Goal: Information Seeking & Learning: Learn about a topic

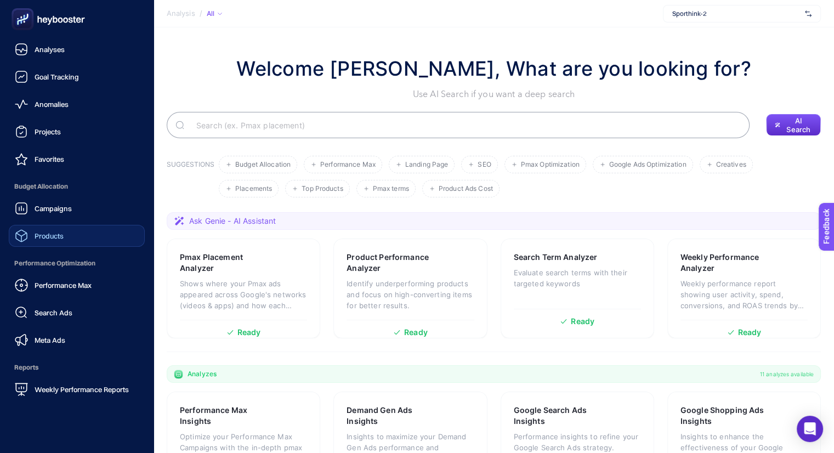
click at [80, 246] on link "Products" at bounding box center [77, 236] width 136 height 22
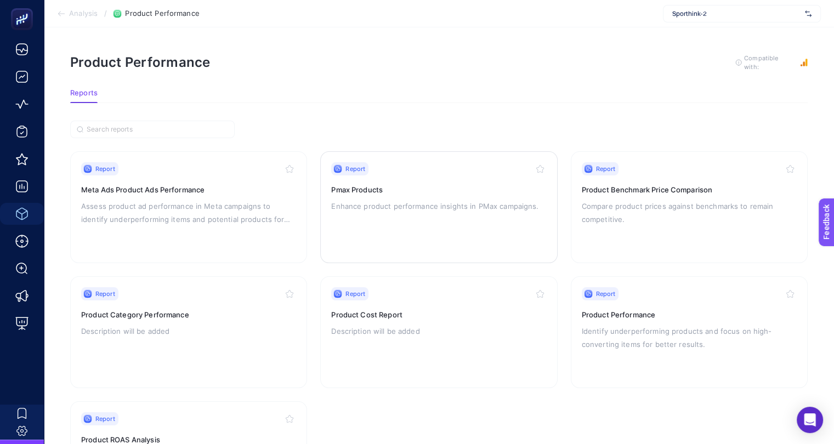
click at [388, 215] on div "Report Pmax Products Enhance product performance insights in PMax campaigns." at bounding box center [438, 207] width 215 height 90
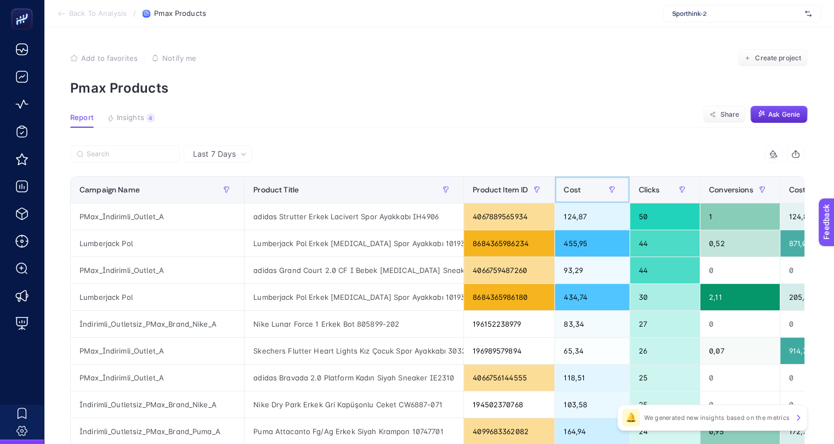
click at [579, 182] on div "Cost" at bounding box center [592, 190] width 57 height 18
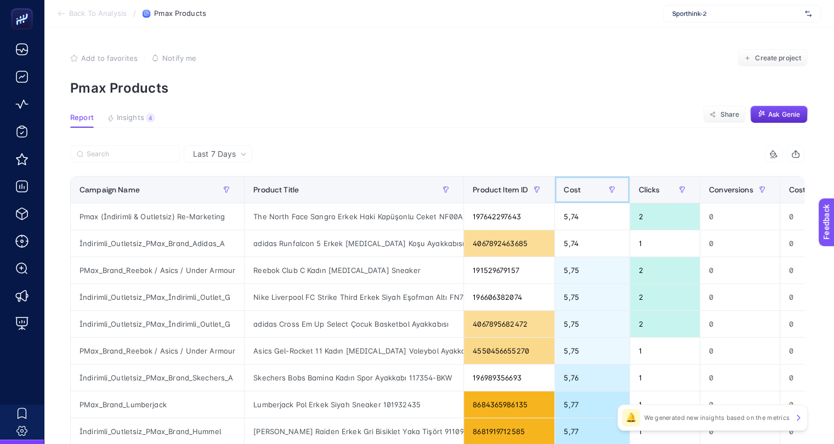
click at [583, 189] on div "Cost" at bounding box center [592, 190] width 57 height 18
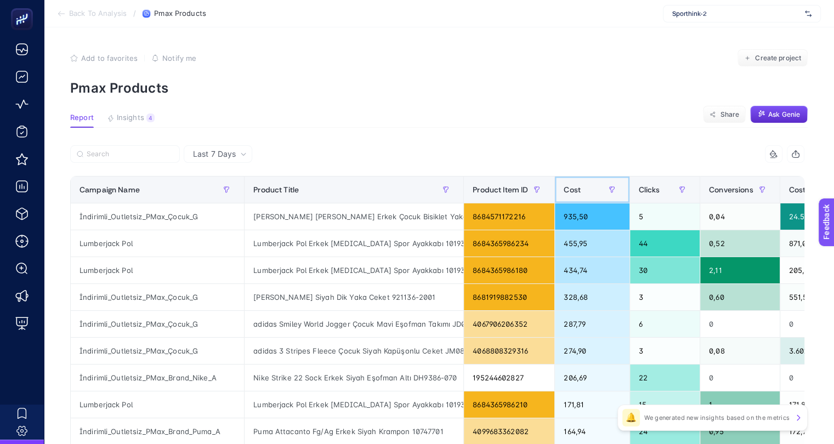
scroll to position [0, 5]
click at [217, 165] on div at bounding box center [254, 157] width 368 height 24
click at [217, 159] on span "Last 7 Days" at bounding box center [214, 154] width 43 height 11
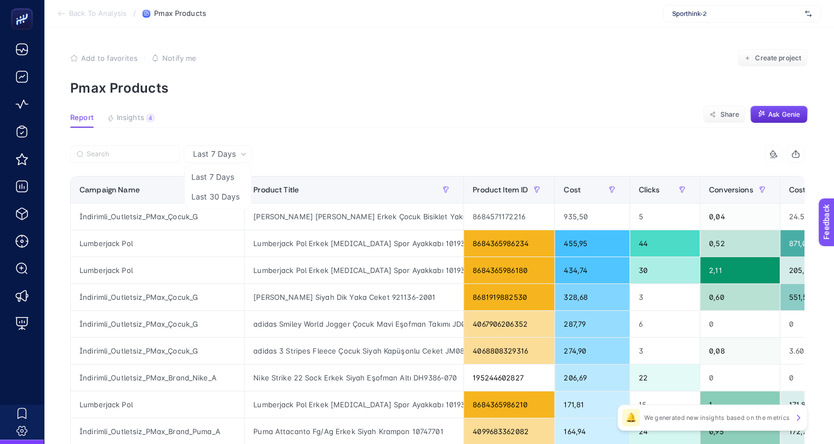
click at [212, 150] on span "Last 7 Days" at bounding box center [214, 154] width 43 height 11
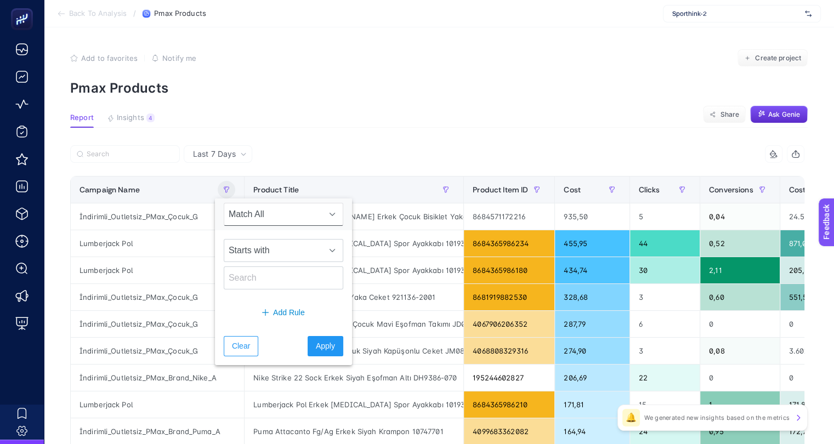
click at [228, 160] on div "Last 7 Days" at bounding box center [218, 154] width 69 height 18
click at [208, 151] on span "Last 7 Days" at bounding box center [214, 154] width 43 height 11
click at [288, 127] on section "Report Insights 4 We generated new insights based on the metrics Share Ask [PER…" at bounding box center [439, 121] width 738 height 14
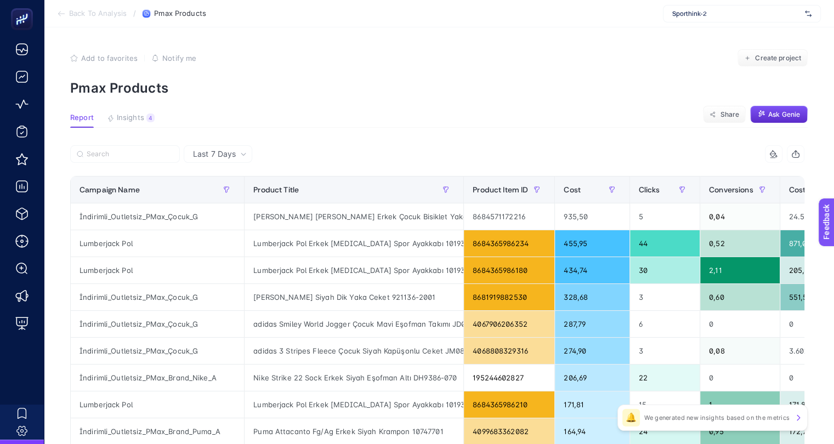
click at [213, 156] on span "Last 7 Days" at bounding box center [214, 154] width 43 height 11
click at [216, 193] on li "Last 30 Days" at bounding box center [218, 197] width 62 height 20
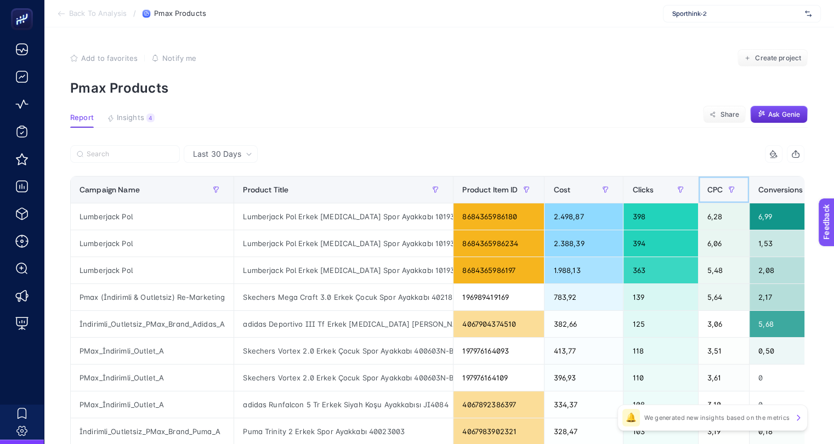
click at [708, 194] on span "CPC" at bounding box center [715, 189] width 15 height 9
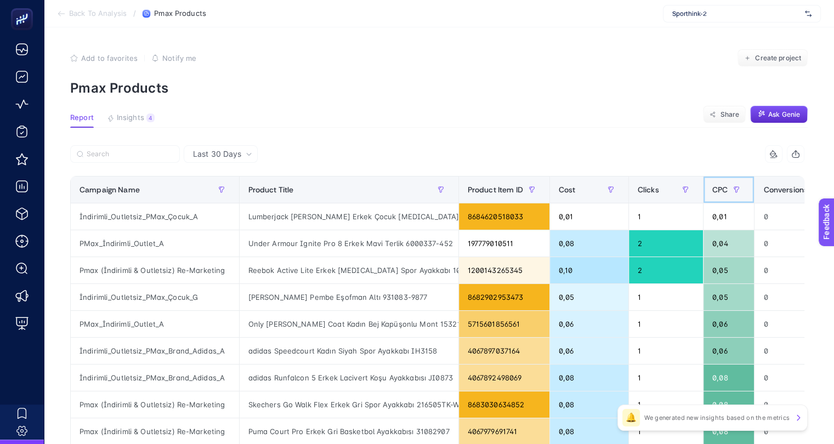
click at [713, 194] on div "CPC" at bounding box center [729, 190] width 33 height 18
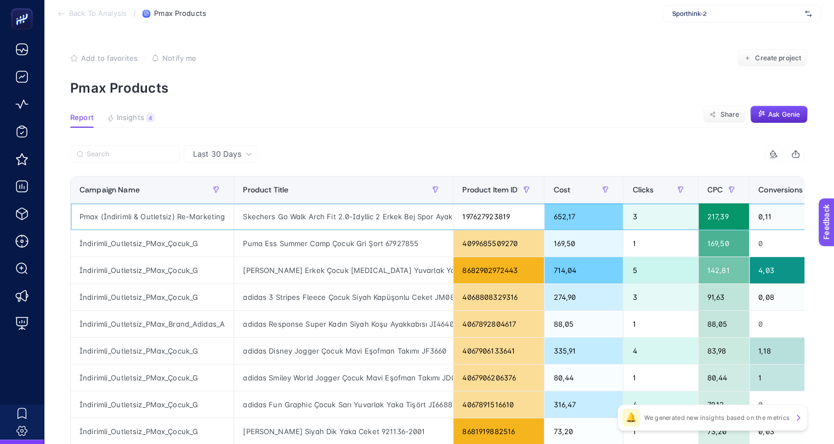
click at [245, 216] on div "Skechers Go Walk Arch Fit 2.0-Idyllic 2 Erkek Bej Spor Ayakkabı 216516-TPE" at bounding box center [343, 217] width 219 height 26
copy tr "Skechers Go Walk Arch Fit 2.0-Idyllic 2 Erkek Bej Spor Ayakkabı 216516-TPE"
drag, startPoint x: 693, startPoint y: 444, endPoint x: 700, endPoint y: 444, distance: 6.6
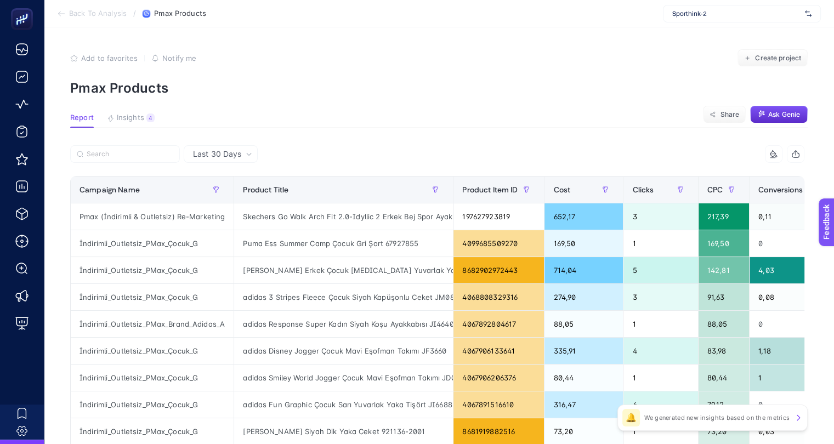
click at [624, 222] on div "3" at bounding box center [661, 217] width 74 height 26
click at [239, 216] on div "Skechers Go Walk Arch Fit 2.0-Idyllic 2 Erkek Bej Spor Ayakkabı 216516-TPE" at bounding box center [343, 217] width 219 height 26
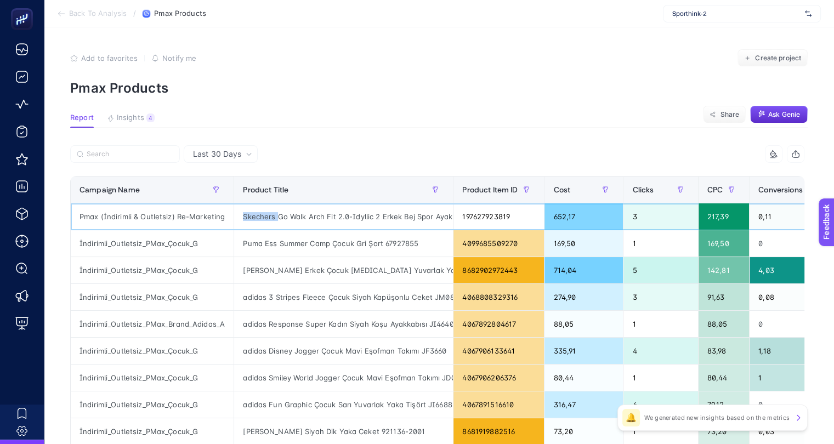
click at [239, 216] on div "Skechers Go Walk Arch Fit 2.0-Idyllic 2 Erkek Bej Spor Ayakkabı 216516-TPE" at bounding box center [343, 217] width 219 height 26
copy tr "Skechers Go Walk Arch Fit 2.0-Idyllic 2 Erkek Bej Spor Ayakkabı 216516-TPE"
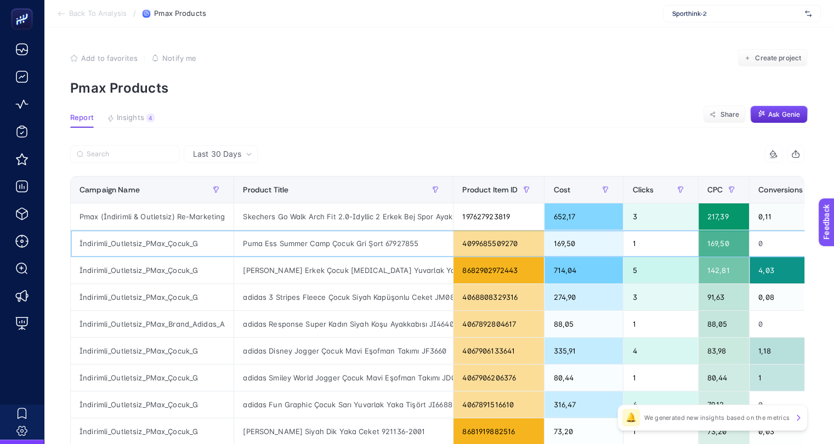
click at [349, 242] on div "Puma Ess Summer Camp Çocuk Gri Şort 67927855" at bounding box center [343, 243] width 219 height 26
copy tr "Puma Ess Summer Camp Çocuk Gri Şort 67927855"
click at [717, 232] on div "169,50" at bounding box center [724, 243] width 50 height 26
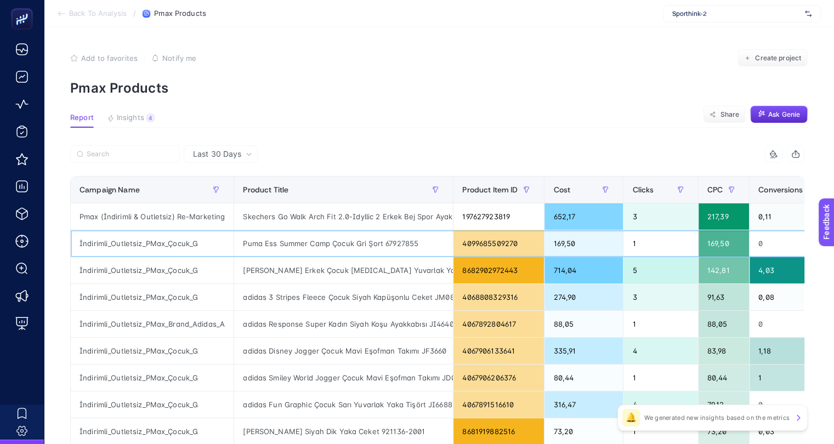
click at [708, 242] on div "169,50" at bounding box center [724, 243] width 50 height 26
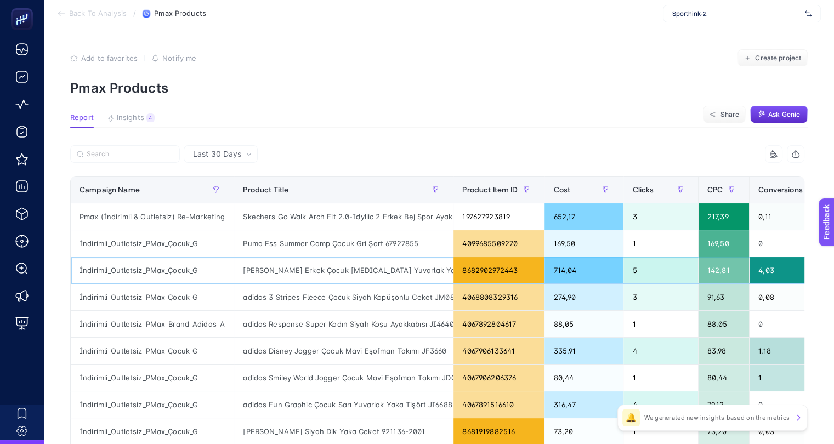
click at [343, 277] on div "[PERSON_NAME] Erkek Çocuk [MEDICAL_DATA] Yuvarlak Yaka Tişört 912102-9003" at bounding box center [343, 270] width 219 height 26
click at [712, 269] on div "142,81" at bounding box center [724, 270] width 50 height 26
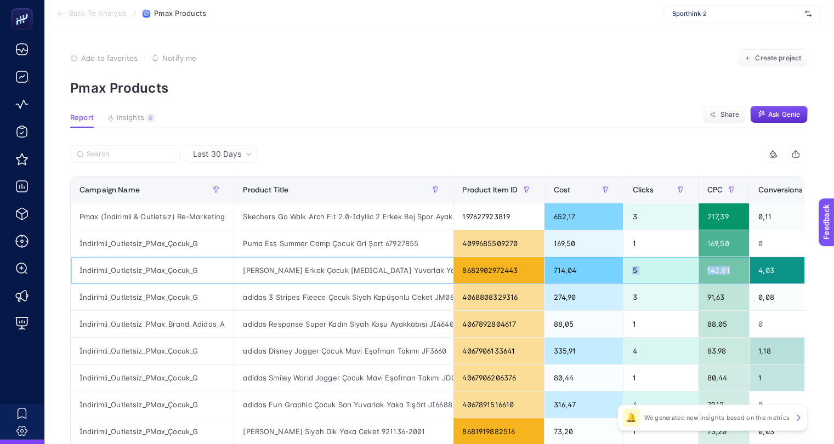
drag, startPoint x: 614, startPoint y: 268, endPoint x: 735, endPoint y: 260, distance: 121.0
click at [735, 260] on tr "İndirimli_Outletsiz_PMax_Çocuk_G [PERSON_NAME] Erkek Çocuk [MEDICAL_DATA] Yuvar…" at bounding box center [624, 270] width 1107 height 27
click at [565, 271] on div "714,04" at bounding box center [584, 270] width 78 height 26
click at [733, 266] on div "142,81" at bounding box center [724, 270] width 50 height 26
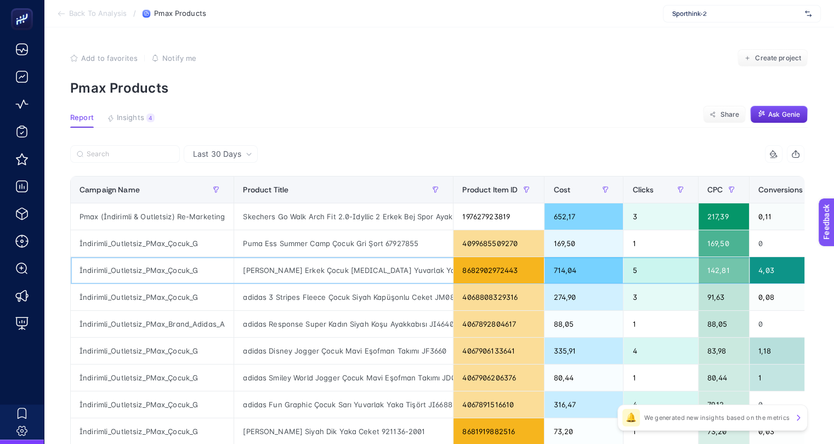
click at [734, 268] on div "142,81" at bounding box center [724, 270] width 50 height 26
click at [721, 270] on div "142,81" at bounding box center [724, 270] width 50 height 26
click at [710, 269] on div "142,81" at bounding box center [724, 270] width 50 height 26
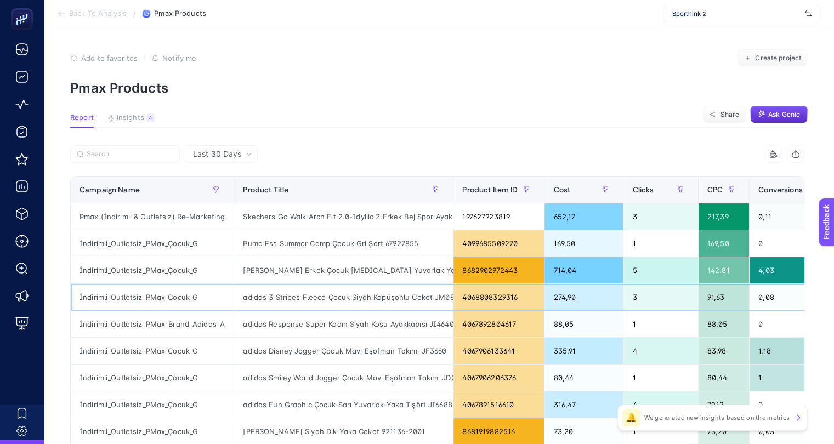
click at [96, 298] on div "İndirimli_Outletsiz_PMax_Çocuk_G" at bounding box center [152, 297] width 163 height 26
click at [287, 294] on div "adidas 3 Stripes Fleece Çocuk Siyah Kapüşonlu Ceket JM0894" at bounding box center [343, 297] width 219 height 26
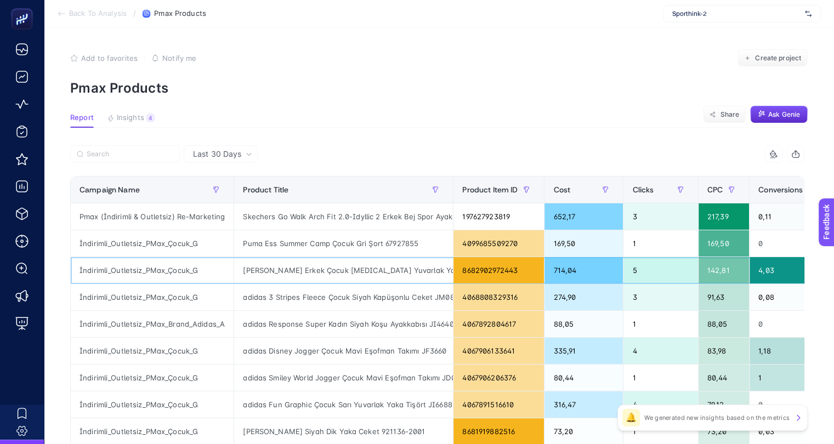
click at [701, 271] on div "142,81" at bounding box center [724, 270] width 50 height 26
drag, startPoint x: 618, startPoint y: 270, endPoint x: 748, endPoint y: 268, distance: 130.0
click at [748, 268] on tr "İndirimli_Outletsiz_PMax_Çocuk_G [PERSON_NAME] Erkek Çocuk [MEDICAL_DATA] Yuvar…" at bounding box center [624, 270] width 1107 height 27
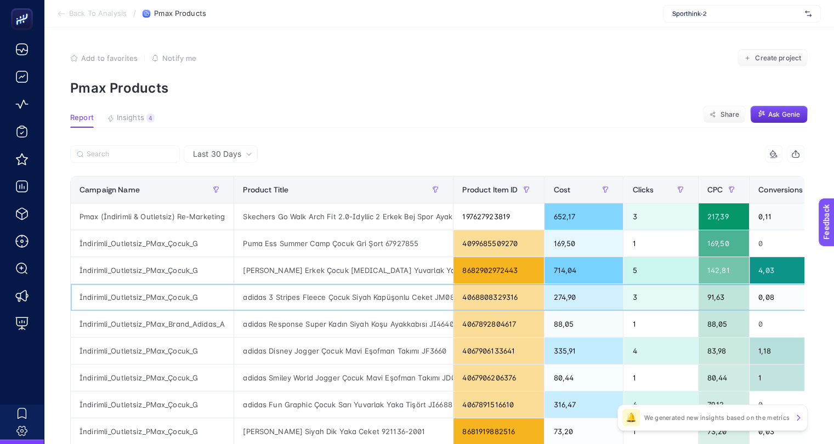
click at [761, 289] on div "0,08" at bounding box center [790, 297] width 80 height 26
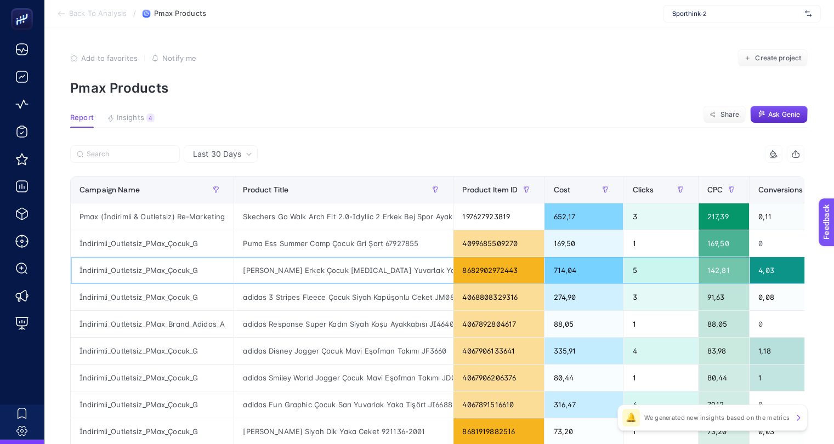
click at [272, 268] on div "[PERSON_NAME] Erkek Çocuk [MEDICAL_DATA] Yuvarlak Yaka Tişört 912102-9003" at bounding box center [343, 270] width 219 height 26
copy tr "[PERSON_NAME] Erkek Çocuk [MEDICAL_DATA] Yuvarlak Yaka Tişört 912102-9003"
click at [558, 273] on div "714,04" at bounding box center [584, 270] width 78 height 26
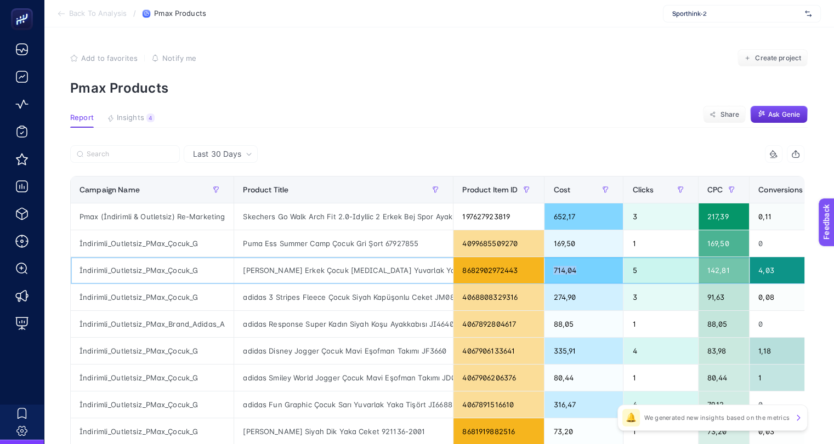
click at [558, 273] on div "714,04" at bounding box center [584, 270] width 78 height 26
click at [624, 270] on div "5" at bounding box center [661, 270] width 74 height 26
drag, startPoint x: 689, startPoint y: 267, endPoint x: 709, endPoint y: 266, distance: 19.8
click at [709, 266] on div "142,81" at bounding box center [724, 270] width 50 height 26
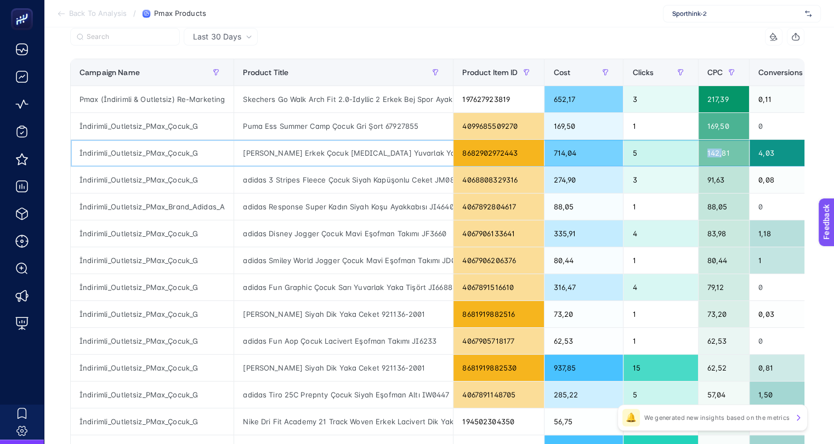
scroll to position [55, 5]
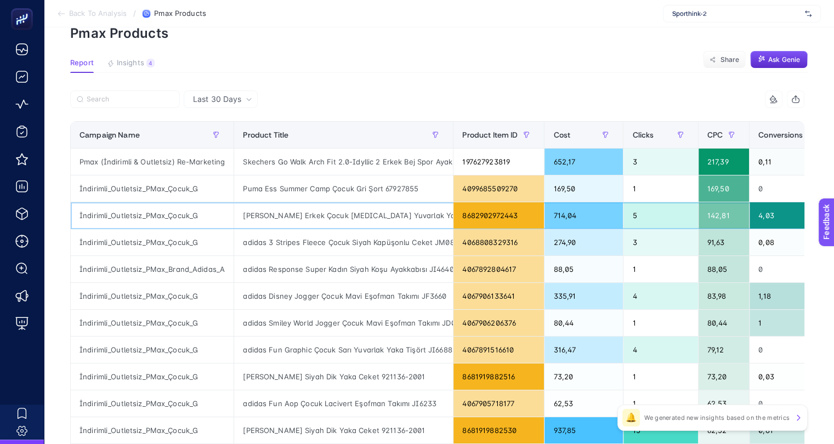
click at [757, 215] on div "4,03" at bounding box center [790, 215] width 80 height 26
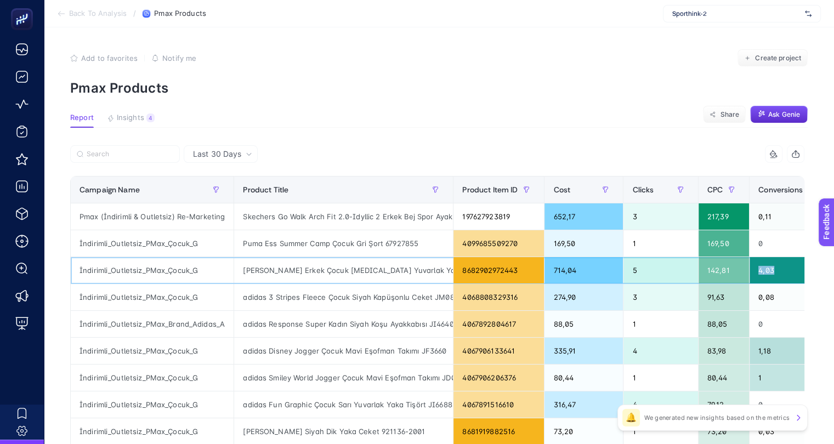
scroll to position [0, 5]
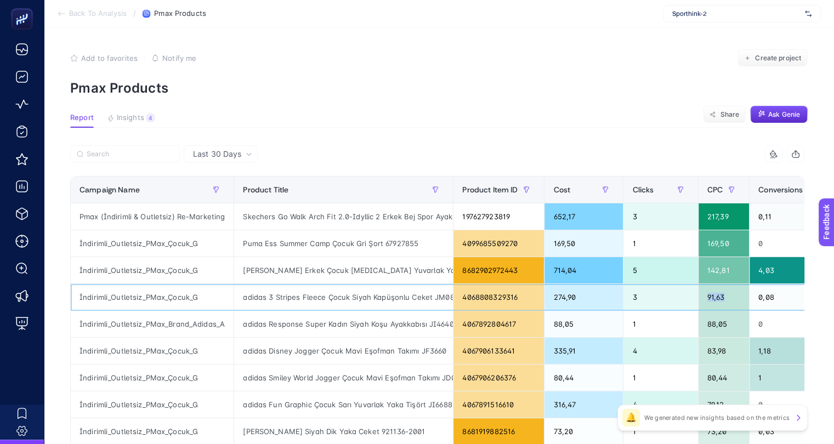
drag, startPoint x: 693, startPoint y: 298, endPoint x: 719, endPoint y: 296, distance: 25.9
click at [719, 296] on div "91,63" at bounding box center [724, 297] width 50 height 26
click at [222, 151] on span "Last 30 Days" at bounding box center [217, 154] width 48 height 11
click at [215, 159] on span "Last 30 Days" at bounding box center [217, 154] width 48 height 11
click at [219, 179] on th "Campaign Name" at bounding box center [152, 190] width 163 height 27
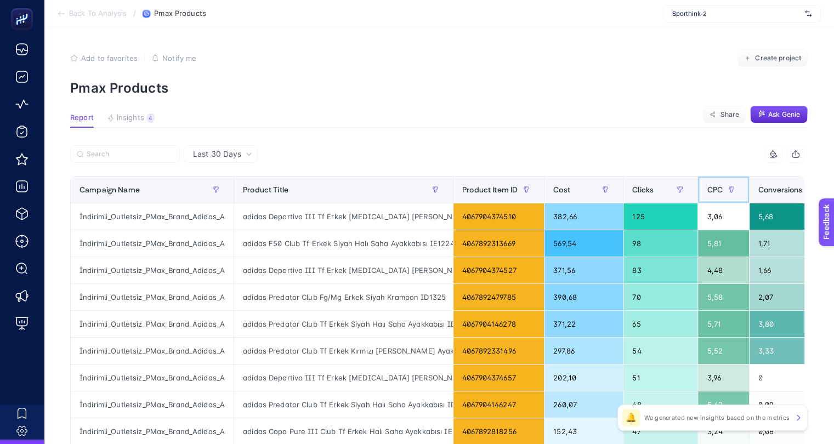
click at [707, 195] on div "CPC" at bounding box center [723, 190] width 33 height 18
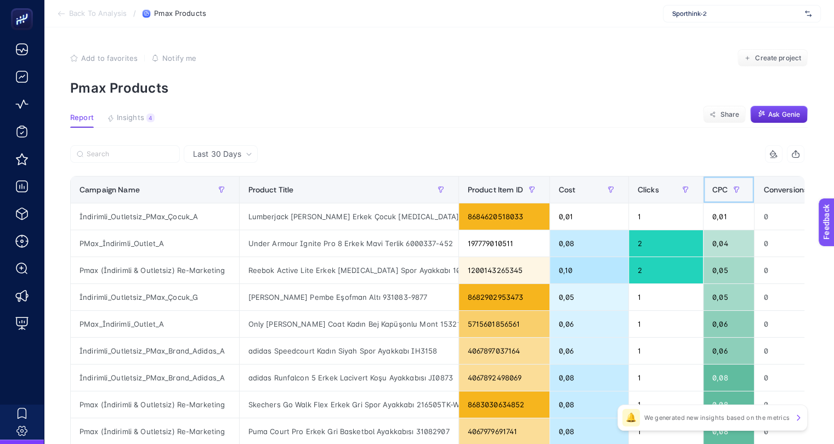
click at [713, 195] on div "CPC" at bounding box center [729, 190] width 33 height 18
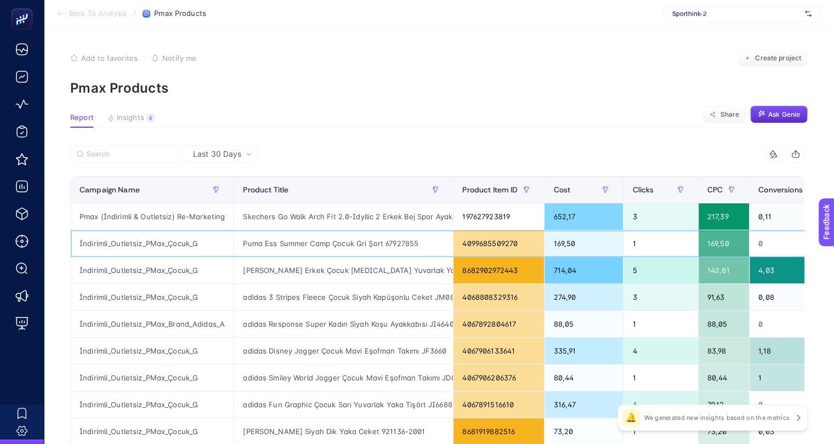
click at [291, 244] on div "Puma Ess Summer Camp Çocuk Gri Şort 67927855" at bounding box center [343, 243] width 219 height 26
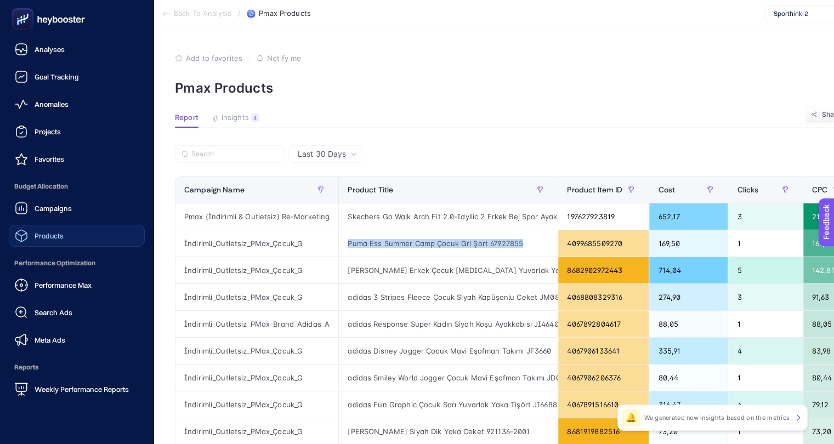
click at [70, 236] on link "Products" at bounding box center [77, 236] width 136 height 22
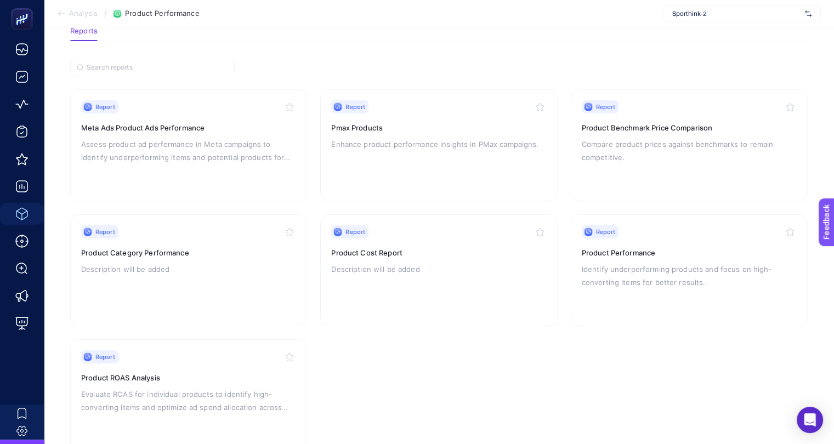
scroll to position [93, 0]
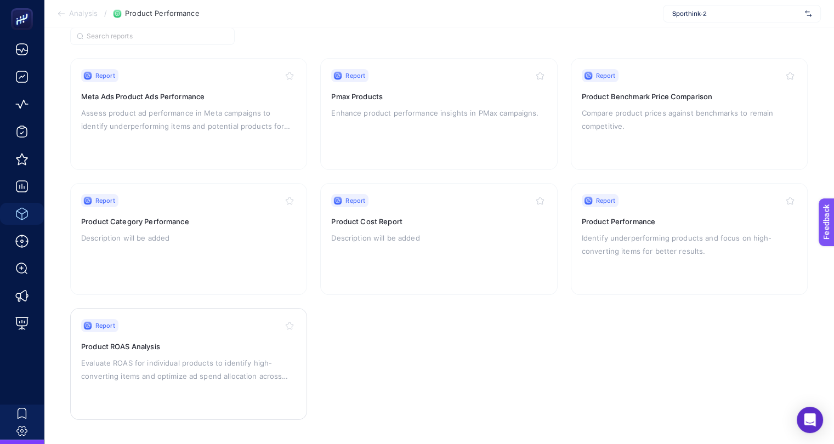
click at [247, 366] on p "Evaluate ROAS for individual products to identify high-converting items and opt…" at bounding box center [188, 370] width 215 height 26
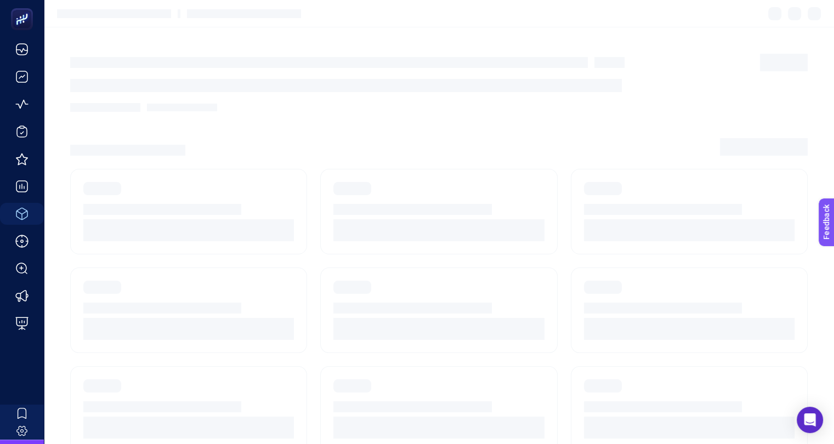
scroll to position [93, 0]
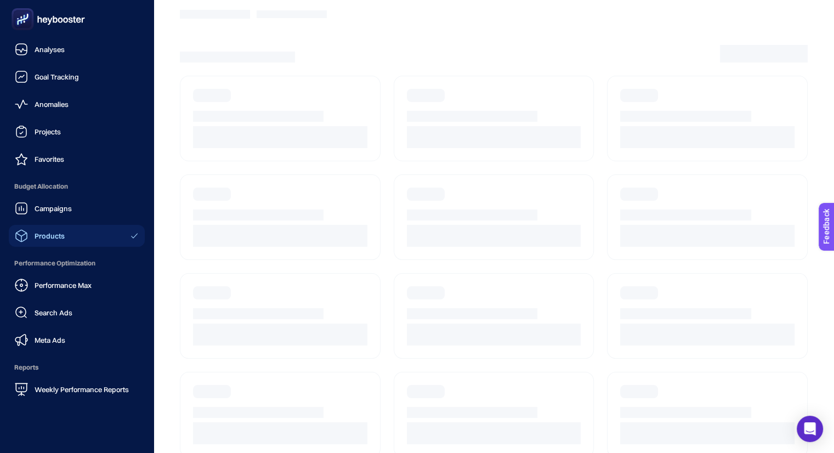
click at [29, 239] on div "Products" at bounding box center [40, 235] width 50 height 13
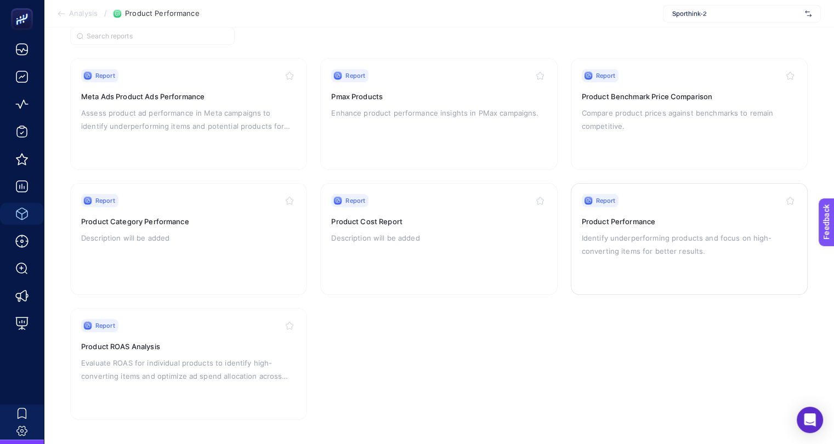
click at [635, 232] on p "Identify underperforming products and focus on high-converting items for better…" at bounding box center [689, 245] width 215 height 26
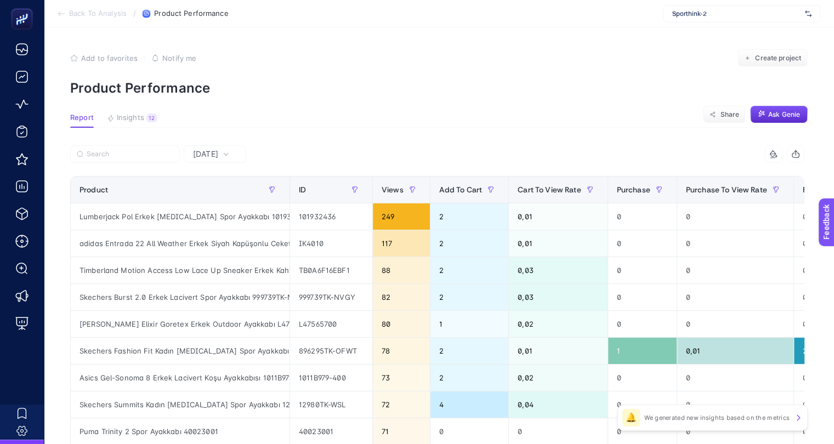
click at [215, 156] on span "[DATE]" at bounding box center [205, 154] width 25 height 11
click at [226, 219] on li "Last 30 Days" at bounding box center [215, 222] width 56 height 31
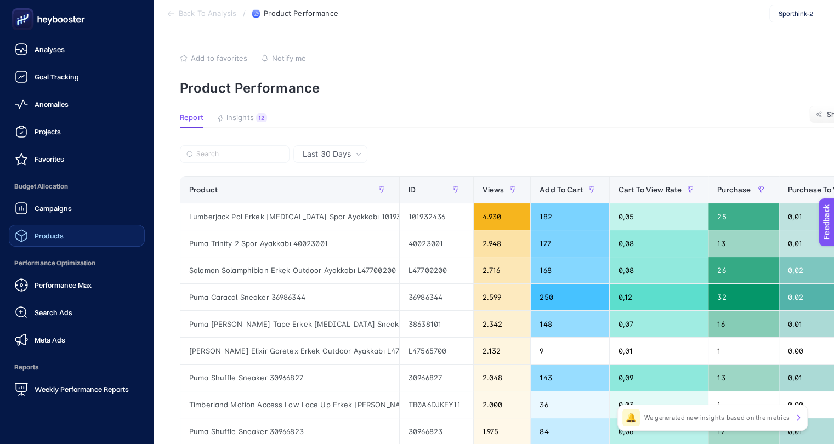
click at [59, 241] on div "Products" at bounding box center [39, 235] width 49 height 13
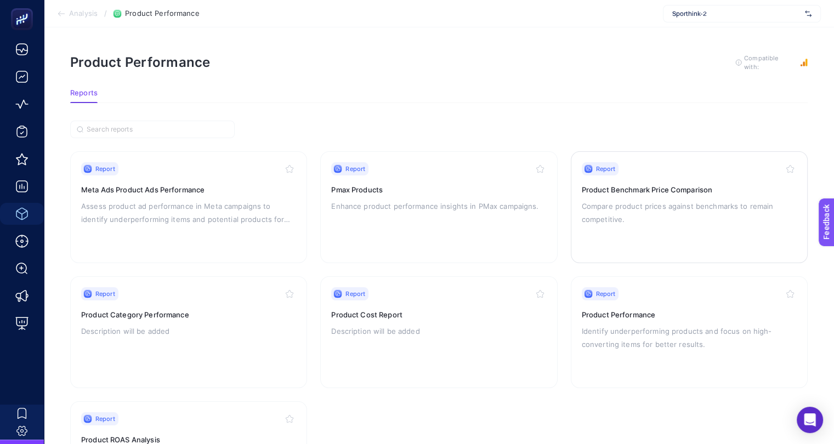
click at [661, 201] on p "Compare product prices against benchmarks to remain competitive." at bounding box center [689, 213] width 215 height 26
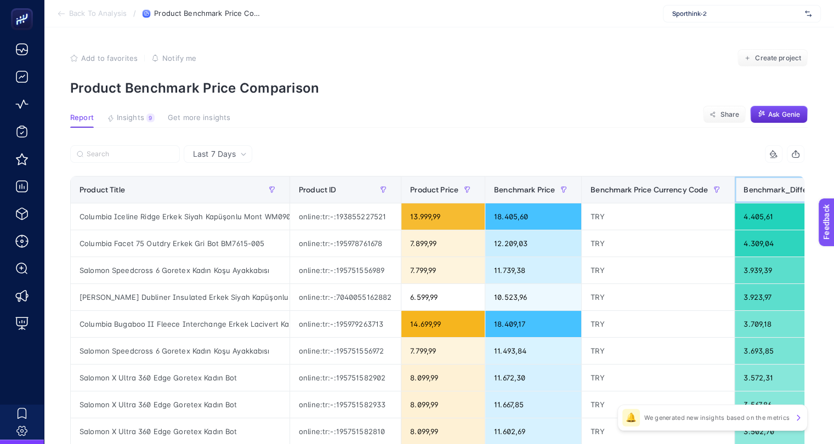
click at [781, 189] on span "Benchmark_Difference" at bounding box center [786, 189] width 84 height 9
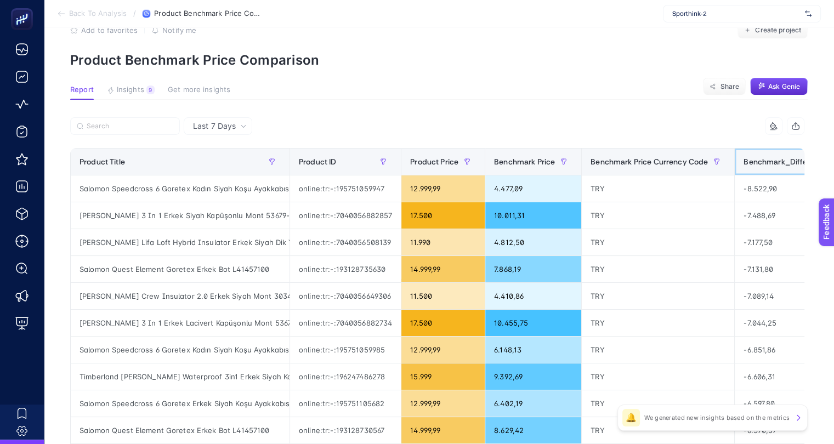
scroll to position [0, 5]
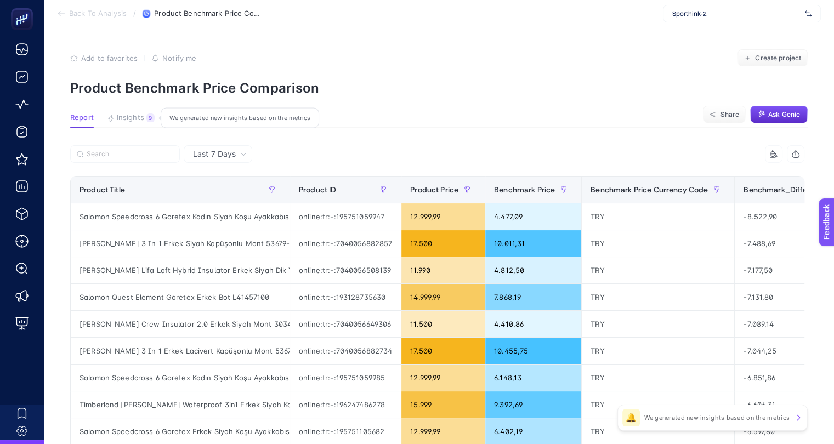
click at [146, 119] on div "9" at bounding box center [150, 118] width 8 height 9
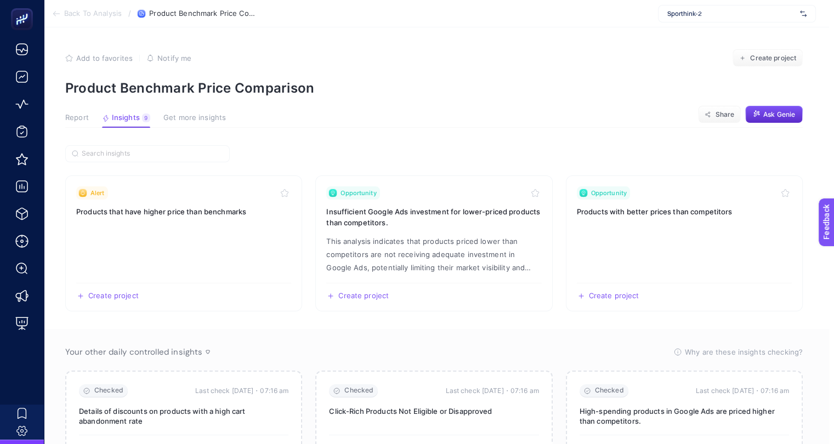
click at [87, 123] on button "Report" at bounding box center [77, 121] width 24 height 14
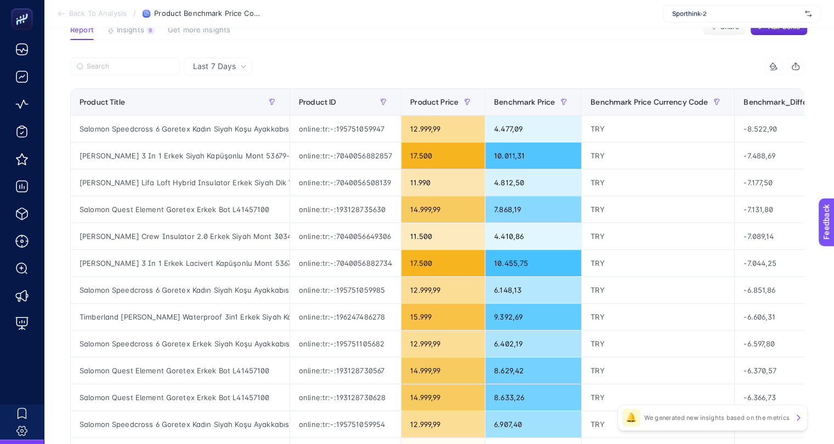
scroll to position [55, 5]
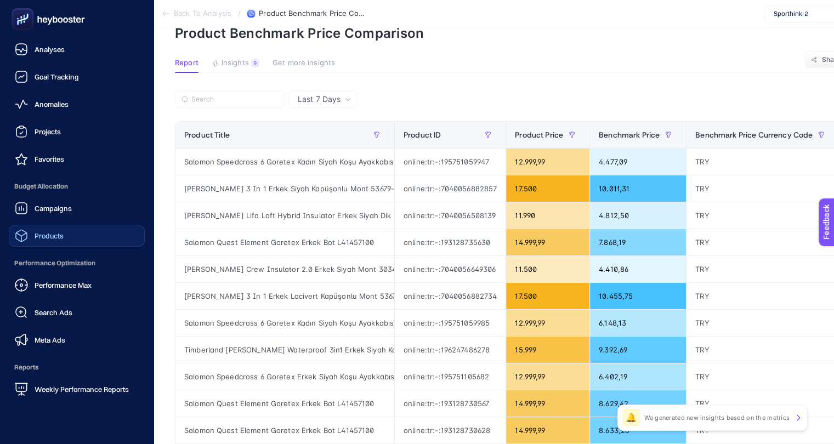
click at [31, 233] on div "Products" at bounding box center [39, 235] width 49 height 13
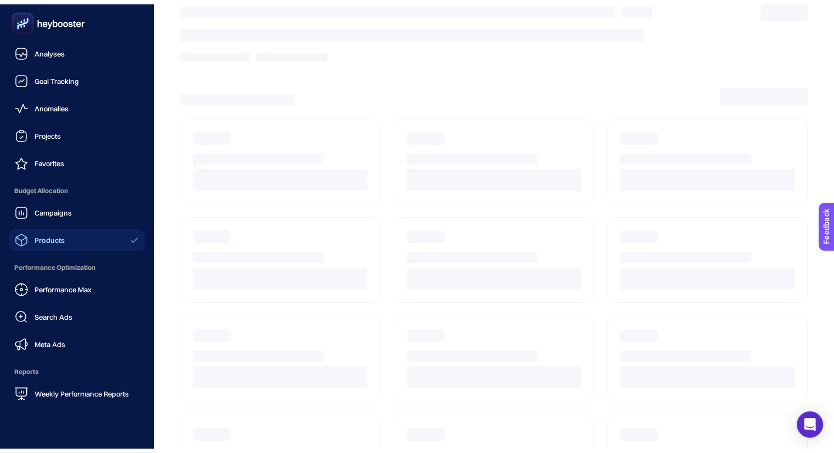
scroll to position [55, 0]
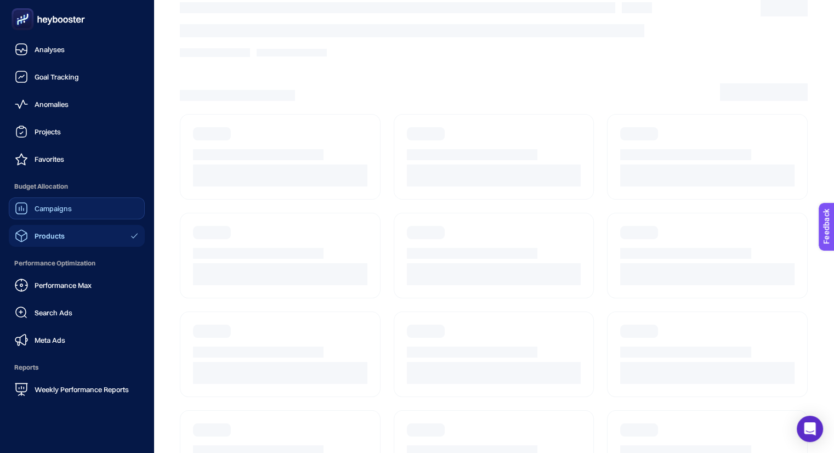
click at [59, 213] on div "Campaigns" at bounding box center [43, 208] width 57 height 13
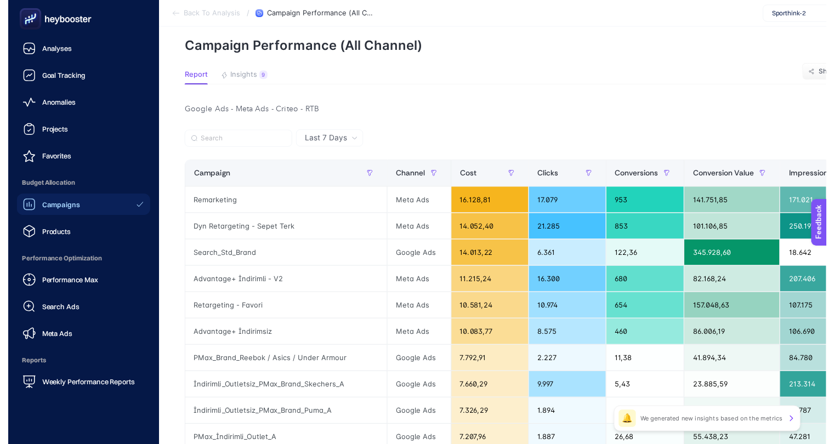
scroll to position [55, 0]
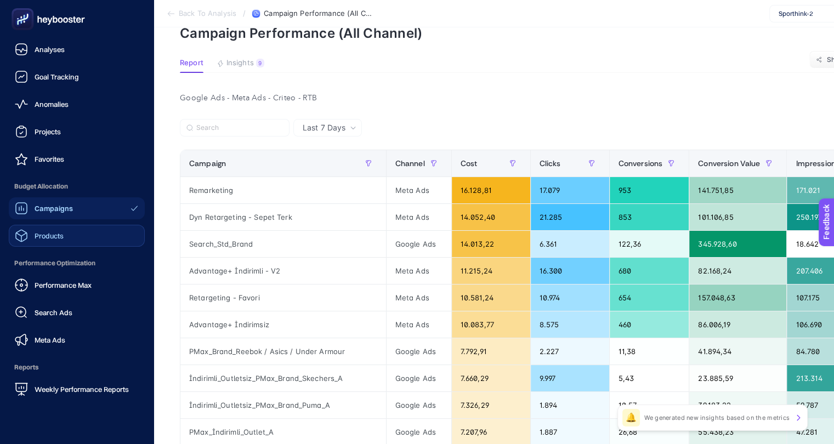
click at [79, 238] on link "Products" at bounding box center [77, 236] width 136 height 22
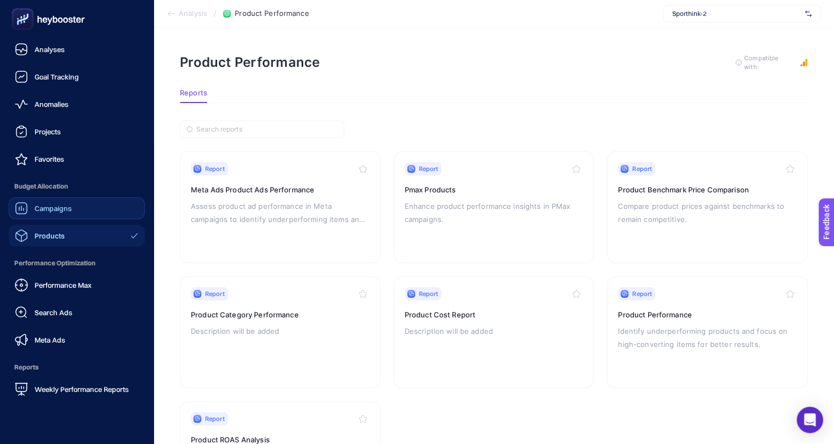
click at [49, 216] on link "Campaigns" at bounding box center [77, 209] width 136 height 22
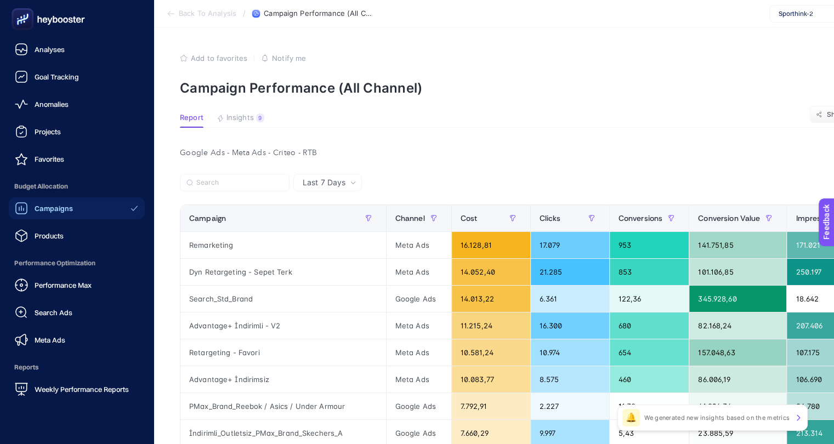
click at [57, 287] on span "Performance Max" at bounding box center [63, 285] width 57 height 9
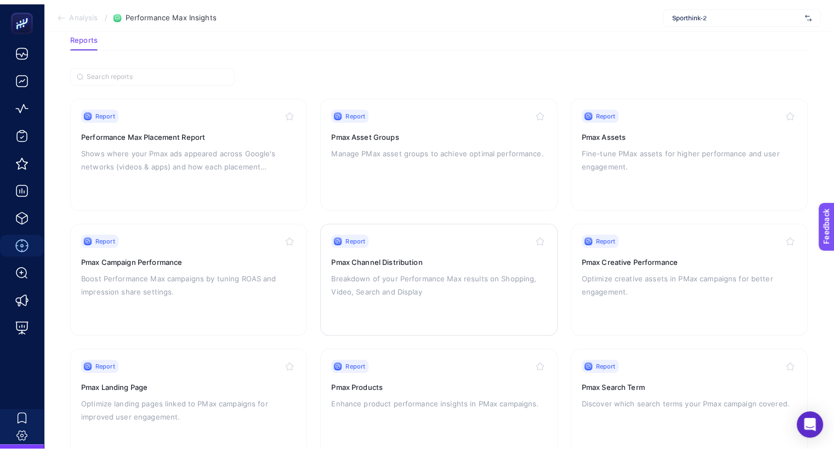
scroll to position [38, 0]
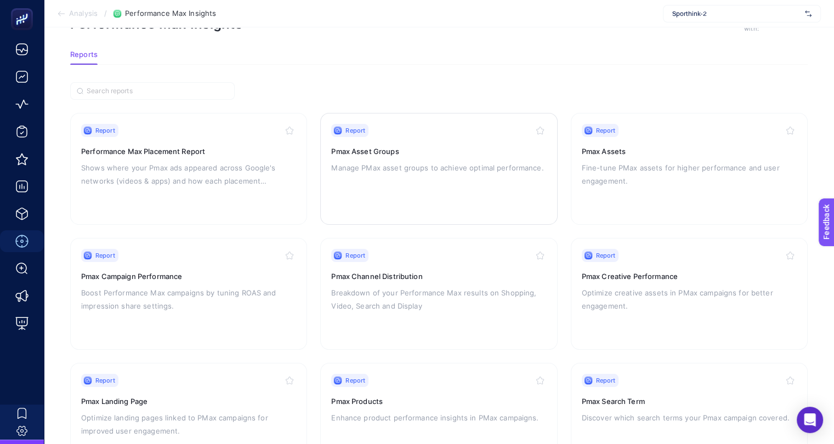
click at [402, 176] on div "Report Pmax Asset Groups Manage PMax asset groups to achieve optimal performanc…" at bounding box center [438, 169] width 215 height 90
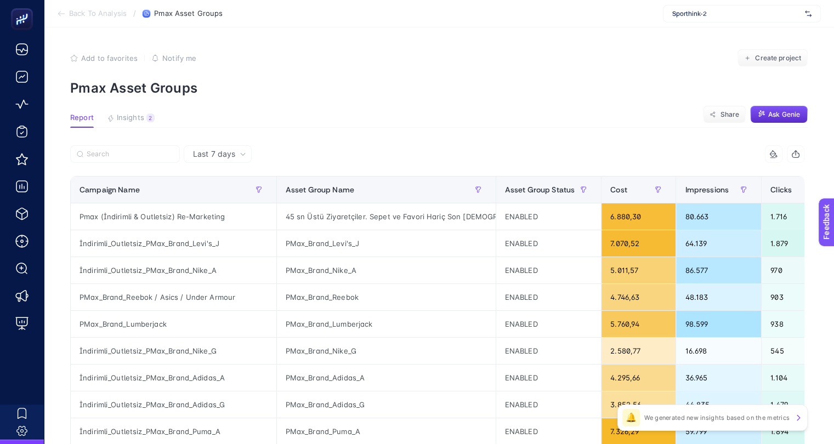
scroll to position [0, 5]
click at [762, 218] on div "1.716" at bounding box center [799, 217] width 74 height 26
click at [168, 220] on div "Pmax (İndirimli & Outletsiz) Re-Marketing" at bounding box center [174, 217] width 206 height 26
click at [473, 190] on button "button" at bounding box center [479, 190] width 18 height 18
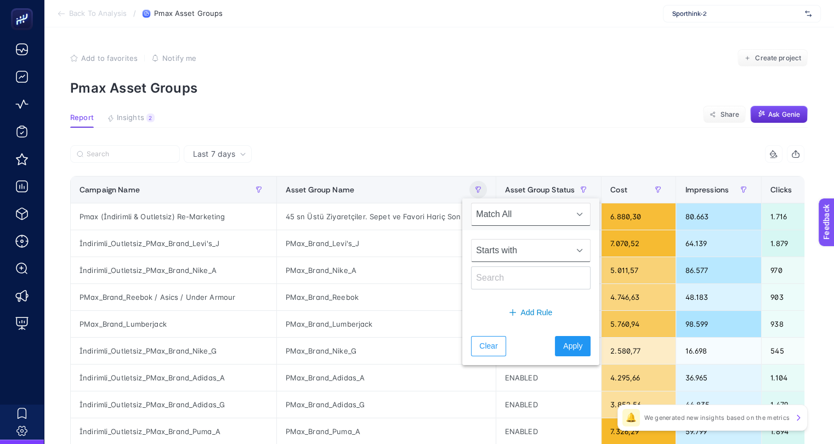
click at [500, 247] on span "Starts with" at bounding box center [521, 251] width 98 height 22
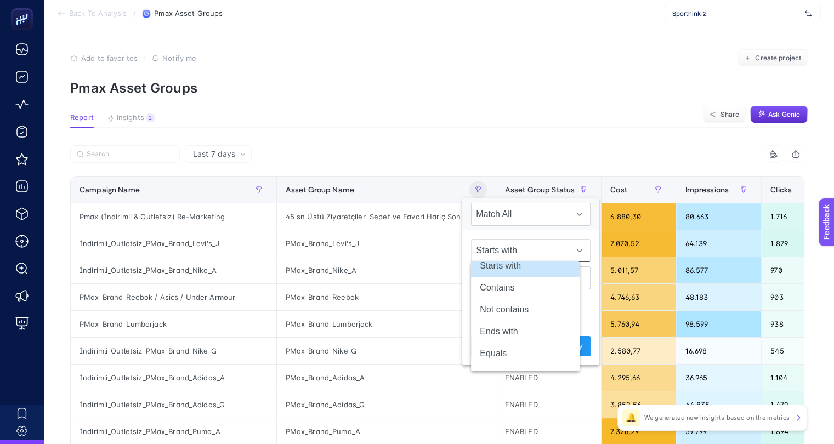
scroll to position [0, 0]
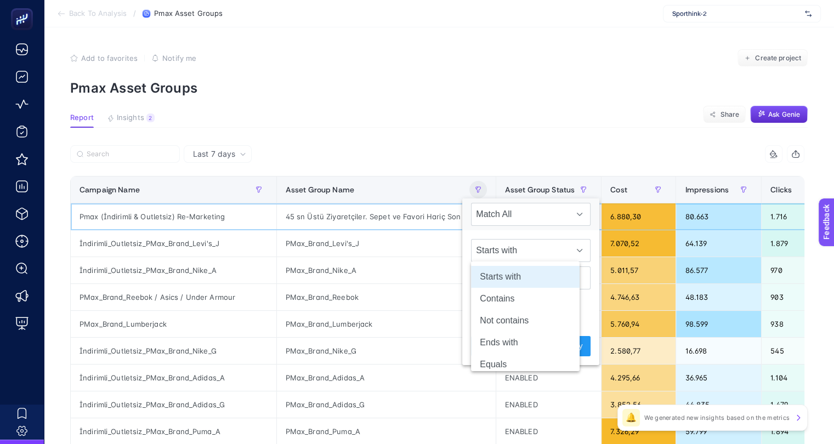
click at [279, 214] on div "45 sn Üstü Ziyaretçiler. Sepet ve Favori Hariç Son [DEMOGRAPHIC_DATA] Gün" at bounding box center [386, 217] width 219 height 26
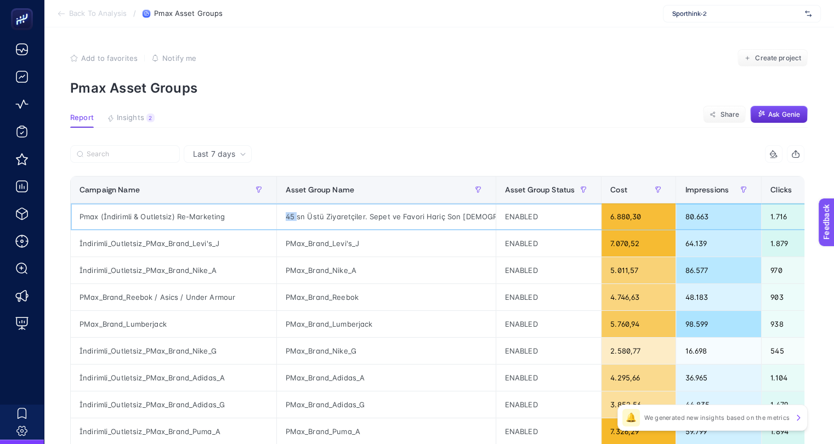
click at [279, 214] on div "45 sn Üstü Ziyaretçiler. Sepet ve Favori Hariç Son [DEMOGRAPHIC_DATA] Gün" at bounding box center [386, 217] width 219 height 26
click at [472, 192] on button "button" at bounding box center [479, 190] width 18 height 18
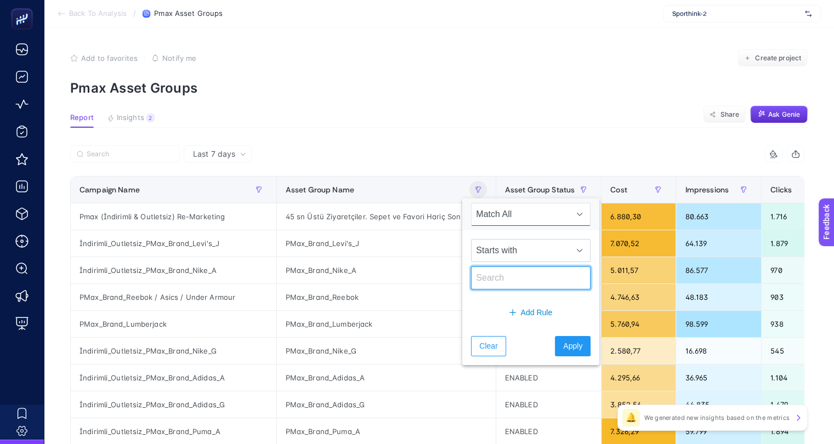
click at [499, 286] on input "text" at bounding box center [531, 278] width 120 height 23
type input "45"
click at [563, 346] on span "Apply" at bounding box center [572, 347] width 19 height 12
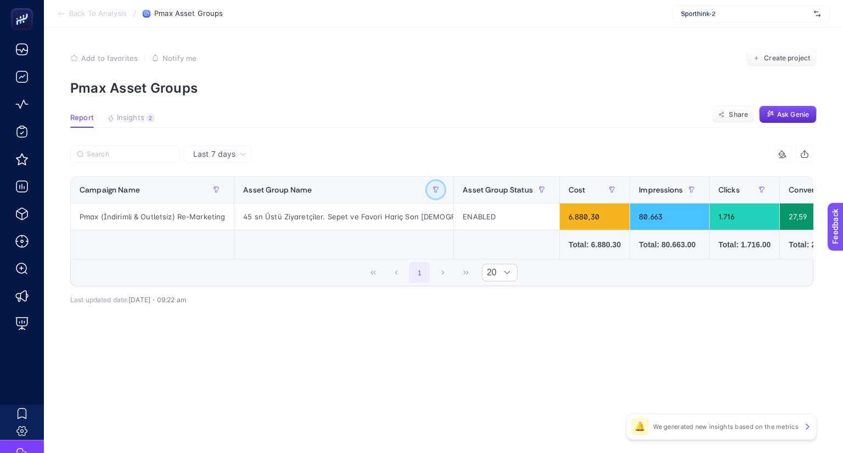
click at [427, 187] on button "button" at bounding box center [436, 190] width 18 height 18
click at [205, 156] on span "Last 7 days" at bounding box center [214, 154] width 42 height 11
click at [566, 227] on div "6.880,30" at bounding box center [595, 217] width 70 height 26
click at [421, 150] on div at bounding box center [255, 157] width 371 height 24
click at [427, 191] on button "button" at bounding box center [436, 190] width 18 height 18
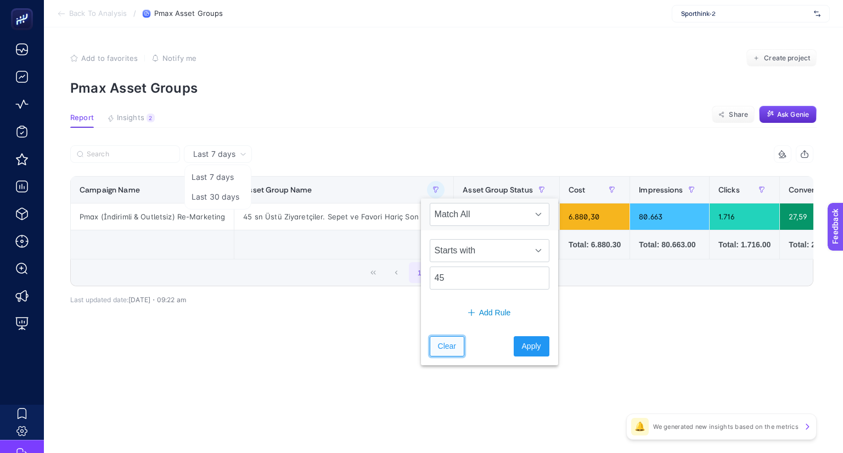
click at [458, 338] on button "Clear" at bounding box center [447, 346] width 35 height 20
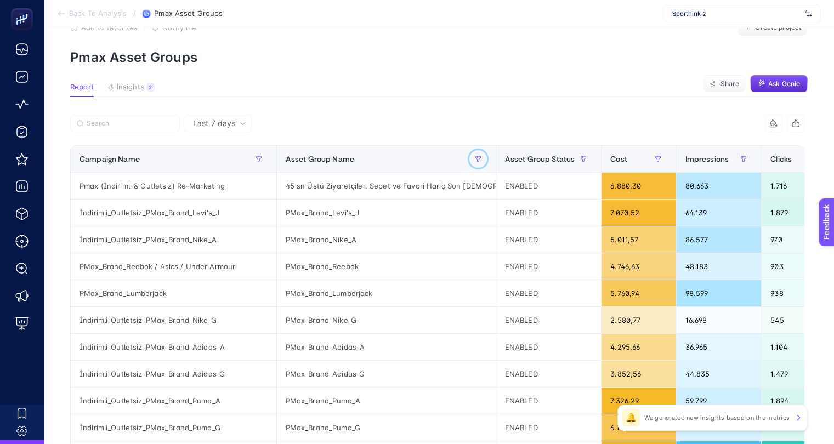
scroll to position [55, 0]
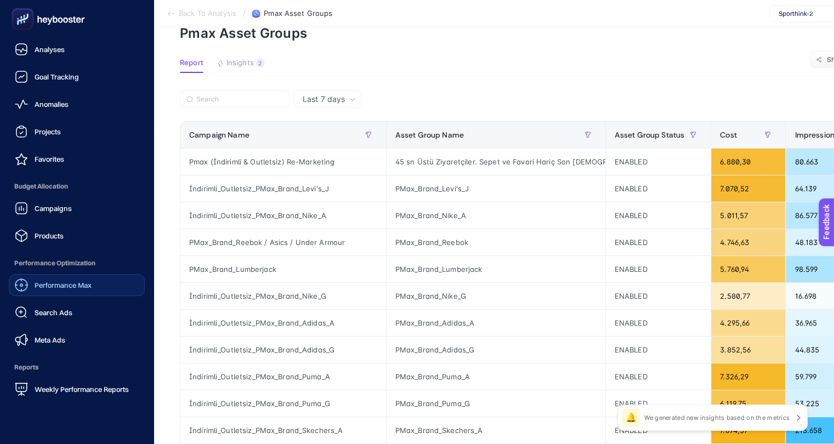
click at [56, 288] on span "Performance Max" at bounding box center [63, 285] width 57 height 9
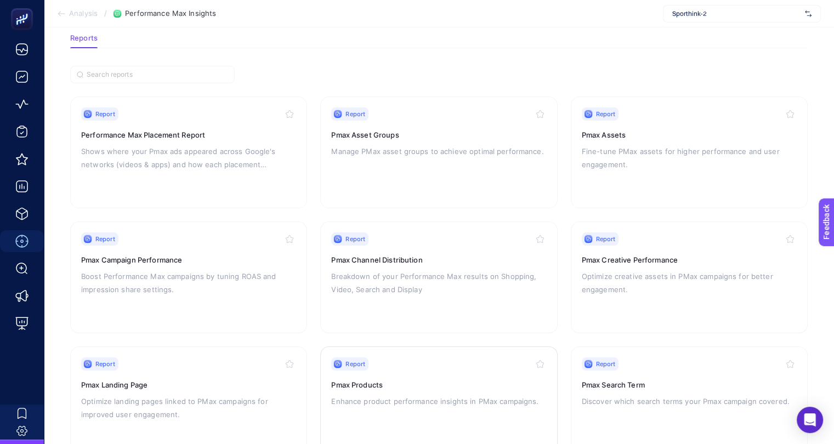
click at [371, 387] on h3 "Pmax Products" at bounding box center [438, 385] width 215 height 11
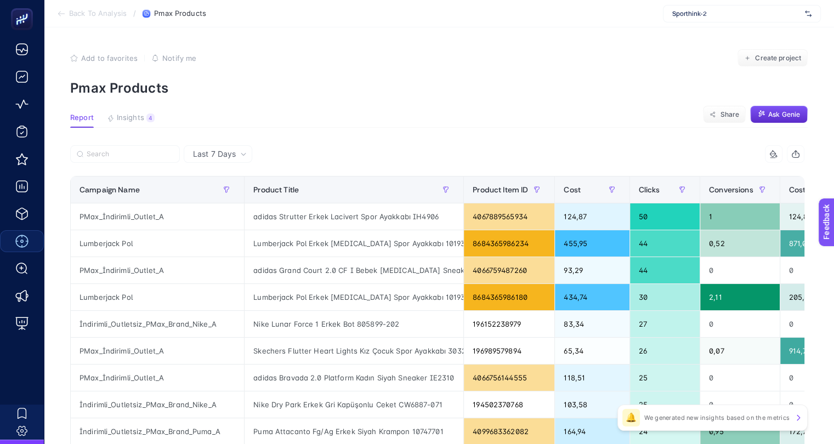
scroll to position [0, 5]
click at [569, 181] on div "Cost" at bounding box center [592, 190] width 57 height 18
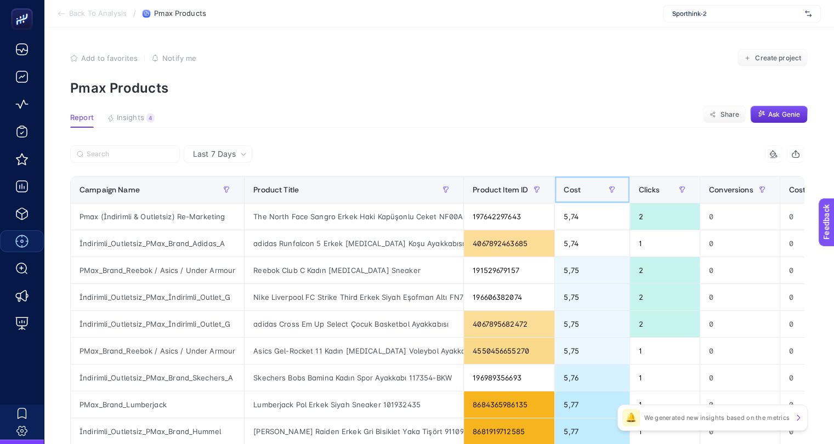
click at [586, 191] on div "Cost" at bounding box center [592, 190] width 57 height 18
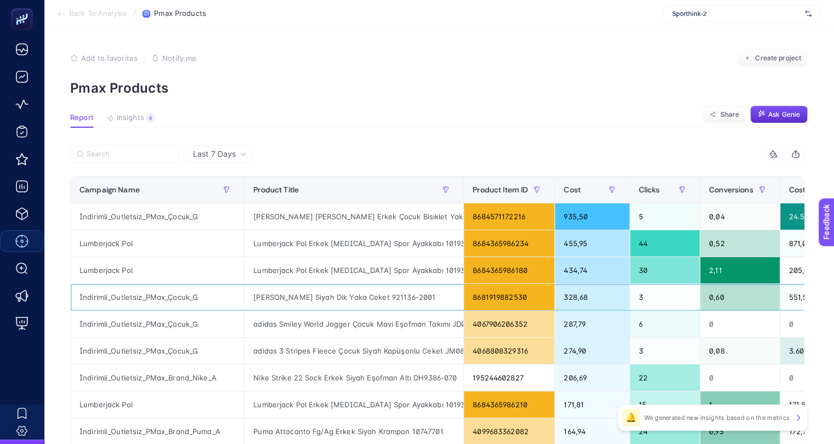
click at [343, 295] on div "[PERSON_NAME] Siyah Dik Yaka Ceket 921136-2001" at bounding box center [354, 297] width 219 height 26
click at [340, 320] on div "adidas Smiley World Jogger Çocuk Mavi Eşofman Takımı JD0002" at bounding box center [354, 324] width 219 height 26
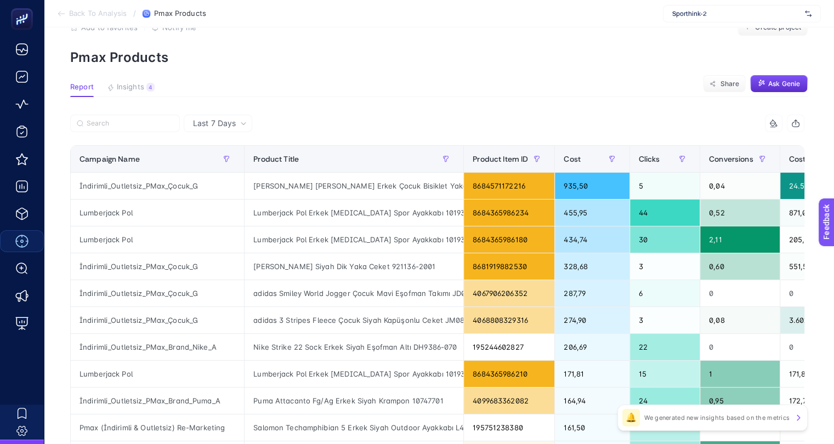
scroll to position [55, 5]
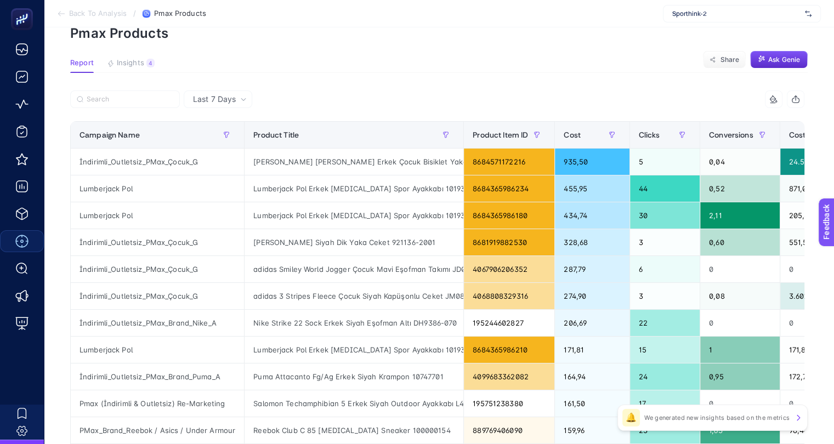
click at [240, 96] on icon at bounding box center [243, 99] width 7 height 7
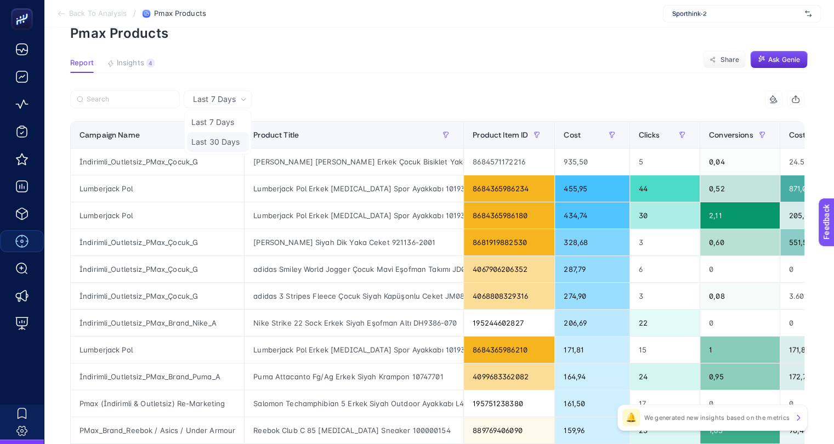
click at [221, 142] on li "Last 30 Days" at bounding box center [218, 142] width 62 height 20
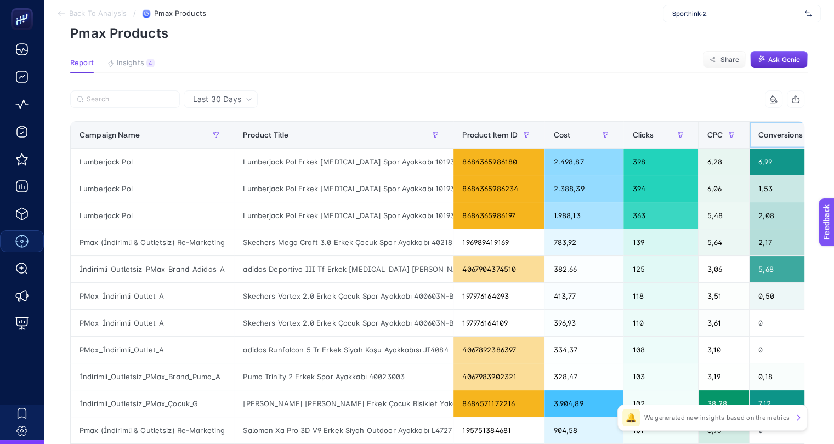
click at [785, 127] on div "Conversions" at bounding box center [790, 135] width 62 height 18
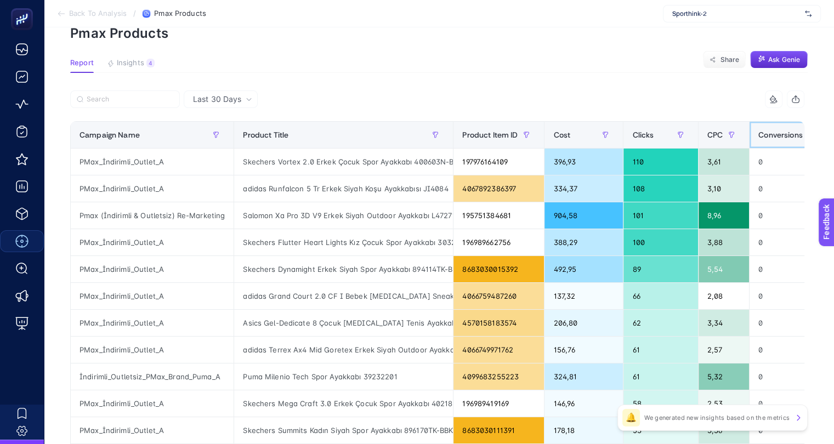
click at [784, 134] on span "Conversions" at bounding box center [781, 135] width 44 height 9
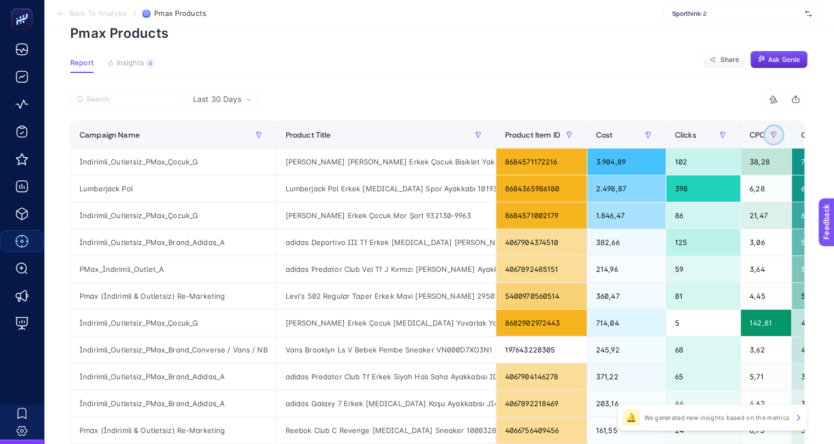
click at [765, 132] on button "button" at bounding box center [774, 135] width 18 height 18
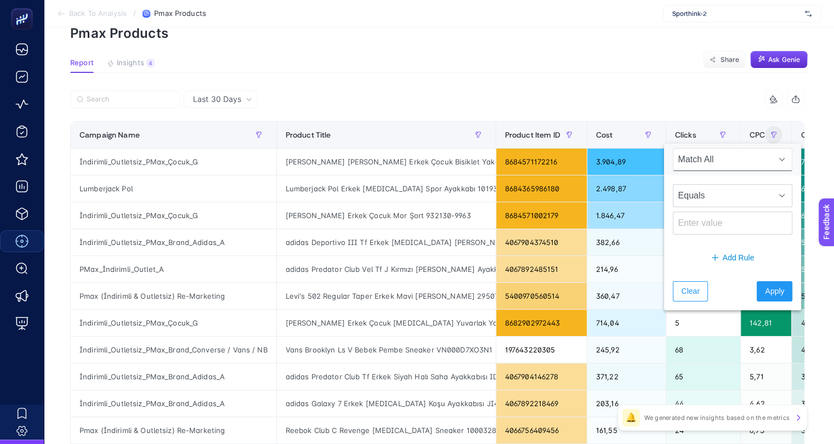
click at [814, 146] on div "Last 30 Days 8 items selected Campaign Name Product Title Product Item ID Cost …" at bounding box center [437, 450] width 752 height 718
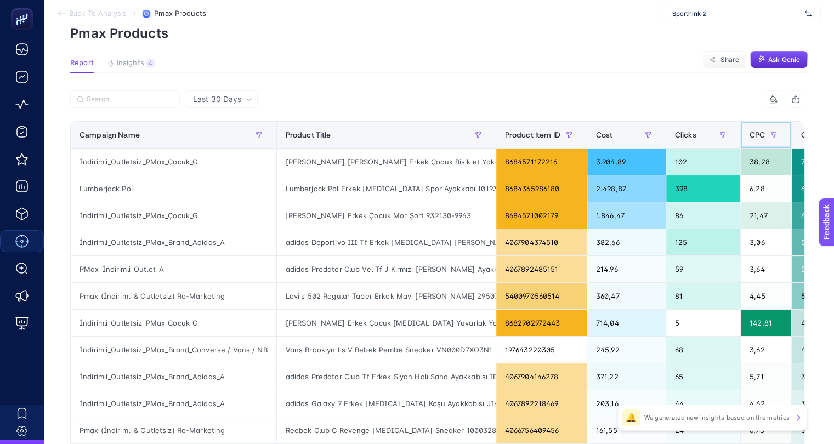
click at [750, 129] on div "CPC" at bounding box center [766, 135] width 33 height 18
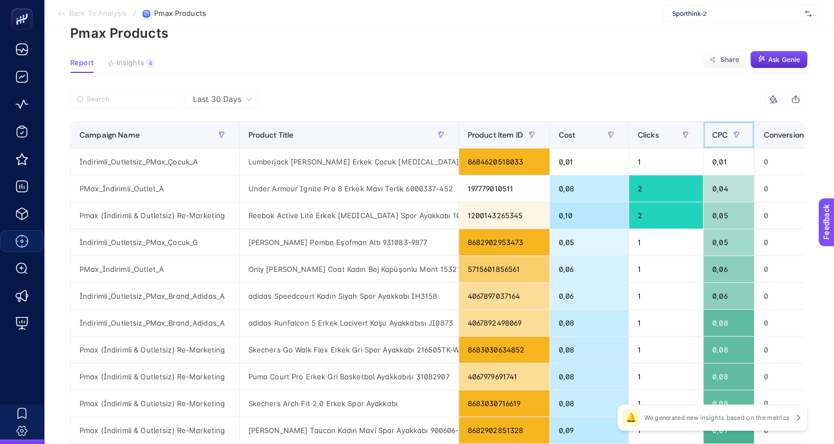
click at [713, 132] on span "CPC" at bounding box center [720, 135] width 15 height 9
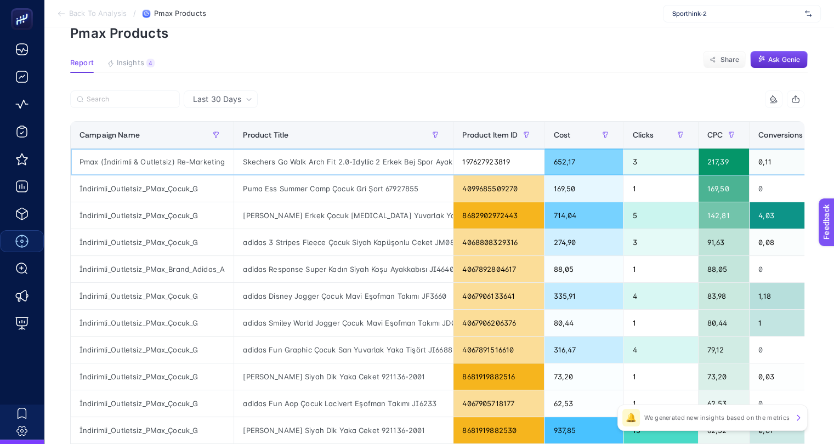
click at [374, 155] on div "Skechers Go Walk Arch Fit 2.0-Idyllic 2 Erkek Bej Spor Ayakkabı 216516-TPE" at bounding box center [343, 162] width 219 height 26
click at [360, 165] on div "Skechers Go Walk Arch Fit 2.0-Idyllic 2 Erkek Bej Spor Ayakkabı 216516-TPE" at bounding box center [343, 162] width 219 height 26
click at [357, 191] on div "Puma Ess Summer Camp Çocuk Gri Şort 67927855" at bounding box center [343, 189] width 219 height 26
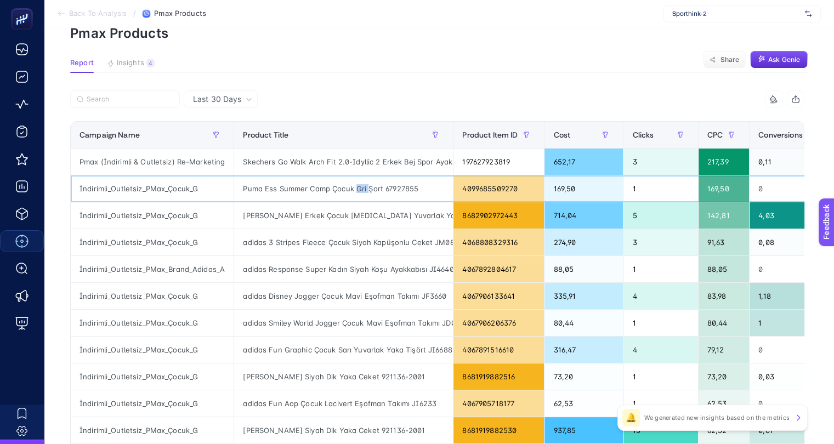
click at [357, 191] on div "Puma Ess Summer Camp Çocuk Gri Şort 67927855" at bounding box center [343, 189] width 219 height 26
click at [287, 213] on div "[PERSON_NAME] Erkek Çocuk [MEDICAL_DATA] Yuvarlak Yaka Tişört 912102-9003" at bounding box center [343, 215] width 219 height 26
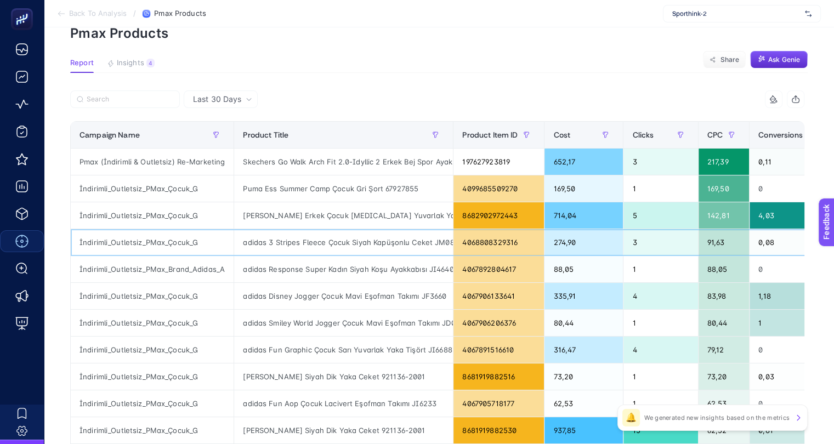
click at [310, 244] on div "adidas 3 Stripes Fleece Çocuk Siyah Kapüşonlu Ceket JM0894" at bounding box center [343, 242] width 219 height 26
click at [277, 213] on div "[PERSON_NAME] Erkek Çocuk [MEDICAL_DATA] Yuvarlak Yaka Tişört 912102-9003" at bounding box center [343, 215] width 219 height 26
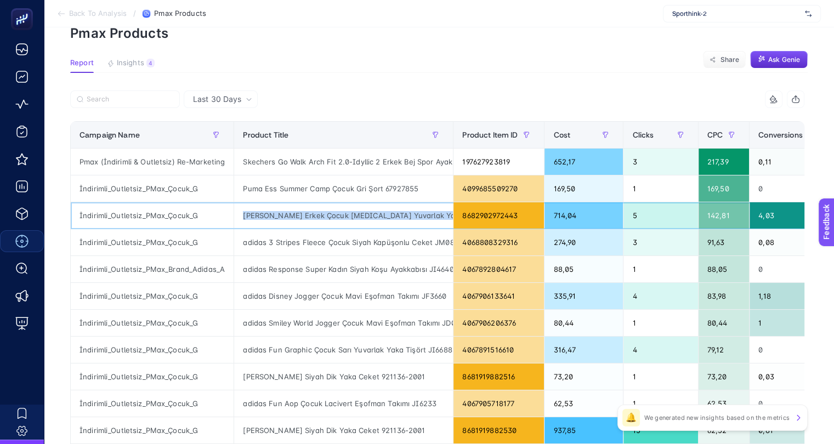
click at [277, 213] on div "[PERSON_NAME] Erkek Çocuk [MEDICAL_DATA] Yuvarlak Yaka Tişört 912102-9003" at bounding box center [343, 215] width 219 height 26
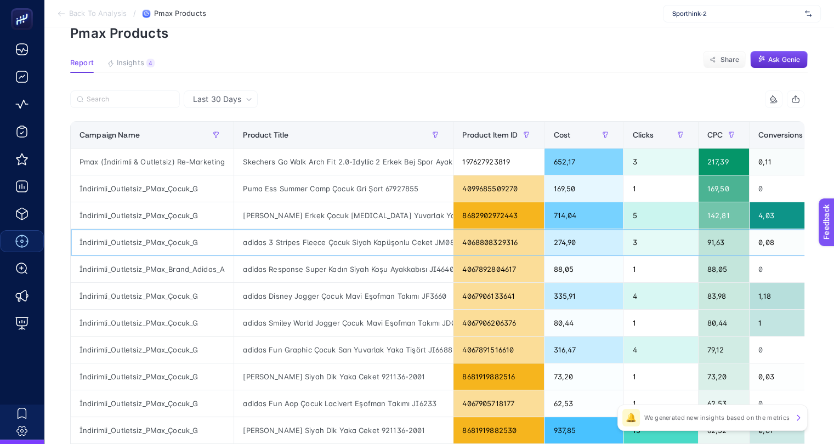
click at [301, 242] on div "adidas 3 Stripes Fleece Çocuk Siyah Kapüşonlu Ceket JM0894" at bounding box center [343, 242] width 219 height 26
click at [313, 267] on div "adidas Response Super Kadın Siyah Koşu Ayakkabısı JI4640" at bounding box center [343, 269] width 219 height 26
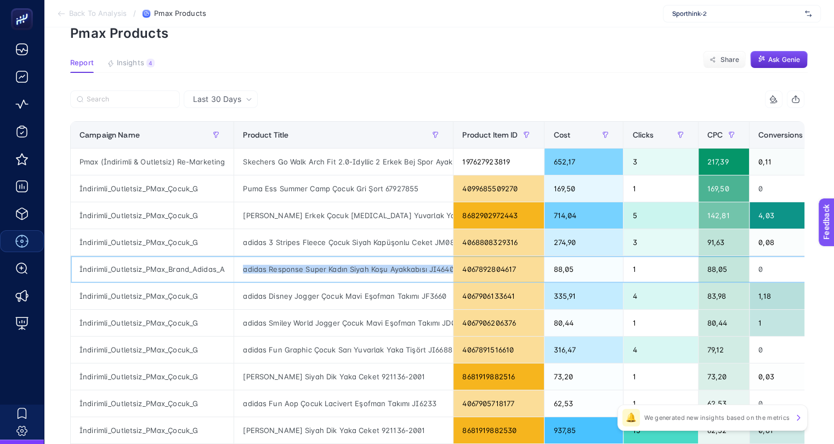
click at [313, 267] on div "adidas Response Super Kadın Siyah Koşu Ayakkabısı JI4640" at bounding box center [343, 269] width 219 height 26
copy tr "adidas Response Super Kadın Siyah Koşu Ayakkabısı JI4640"
click at [387, 269] on div "adidas Response Super Kadın Siyah Koşu Ayakkabısı JI4640" at bounding box center [343, 269] width 219 height 26
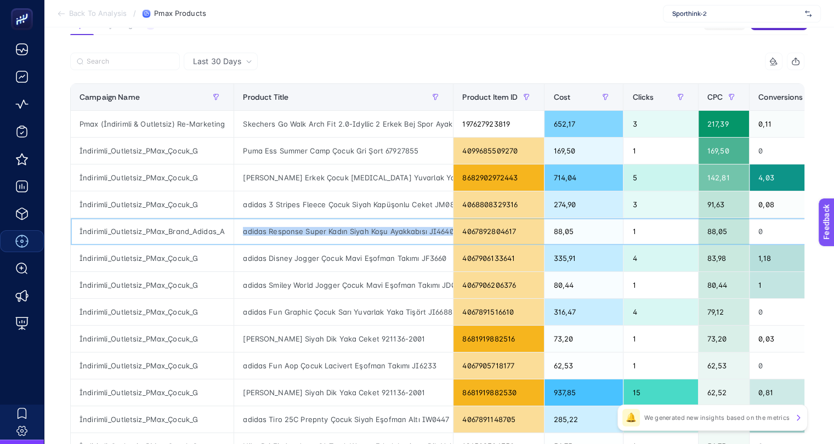
scroll to position [110, 5]
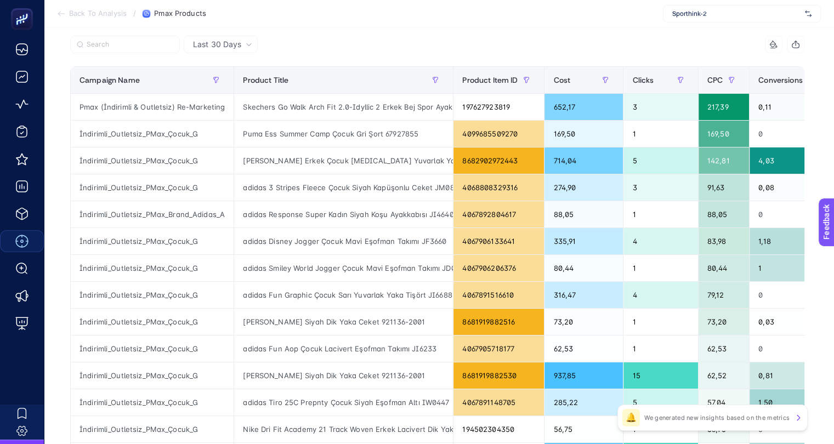
click at [211, 40] on span "Last 30 Days" at bounding box center [217, 44] width 48 height 11
click at [215, 48] on span "Last 30 Days" at bounding box center [217, 44] width 48 height 11
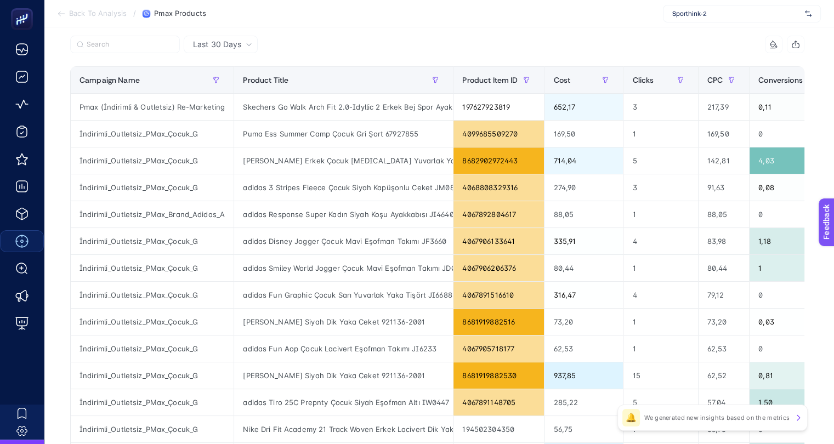
click at [352, 46] on div at bounding box center [254, 48] width 368 height 24
click at [345, 206] on div "adidas Response Super Kadın Siyah Koşu Ayakkabısı JI4640" at bounding box center [343, 214] width 219 height 26
click at [700, 213] on div "88,05" at bounding box center [724, 214] width 50 height 26
click at [707, 236] on div "83,98" at bounding box center [724, 241] width 50 height 26
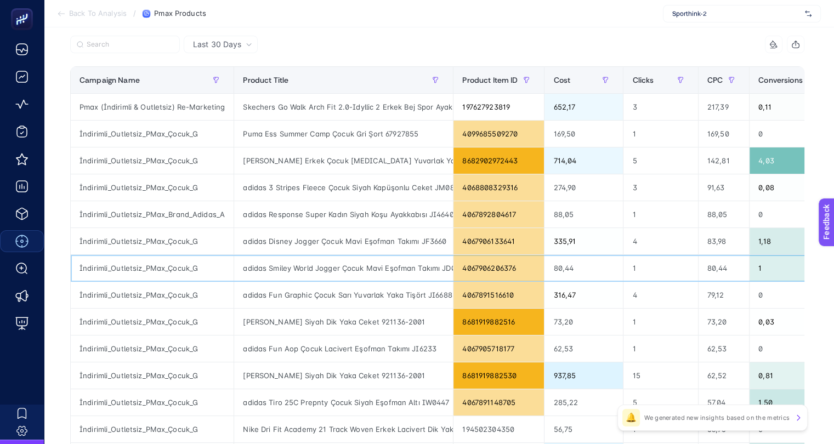
click at [365, 262] on div "adidas Smiley World Jogger Çocuk Mavi Eşofman Takımı JD0002" at bounding box center [343, 268] width 219 height 26
copy tr "adidas Smiley World Jogger Çocuk Mavi Eşofman Takımı JD0002"
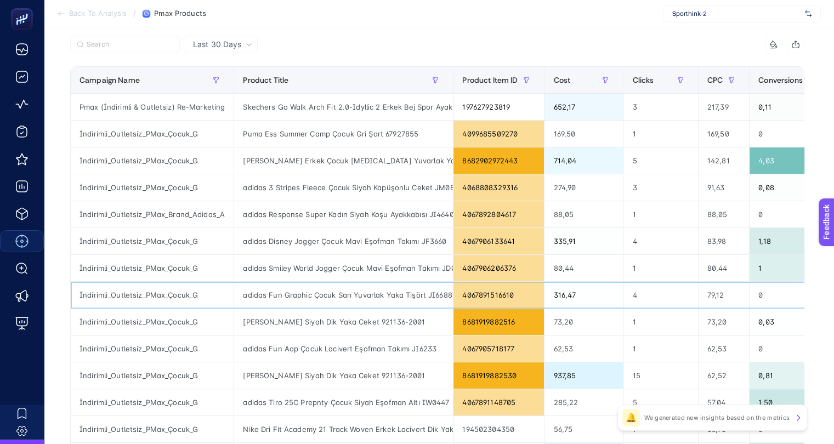
click at [560, 290] on div "316,47" at bounding box center [584, 295] width 78 height 26
copy div "316,47"
click at [699, 293] on div "79,12" at bounding box center [724, 295] width 50 height 26
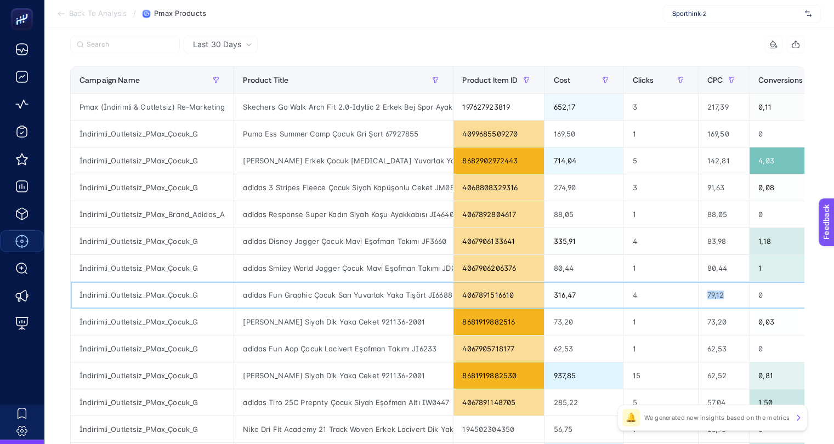
copy div "79,12"
click at [339, 290] on div "adidas Fun Graphic Çocuk Sarı Yuvarlak Yaka Tişört JI6688" at bounding box center [343, 295] width 219 height 26
copy tr "adidas Fun Graphic Çocuk Sarı Yuvarlak Yaka Tişört JI6688"
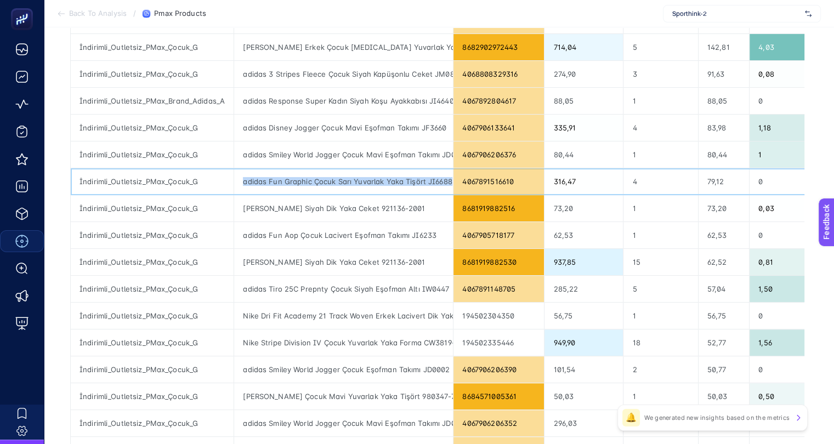
scroll to position [274, 5]
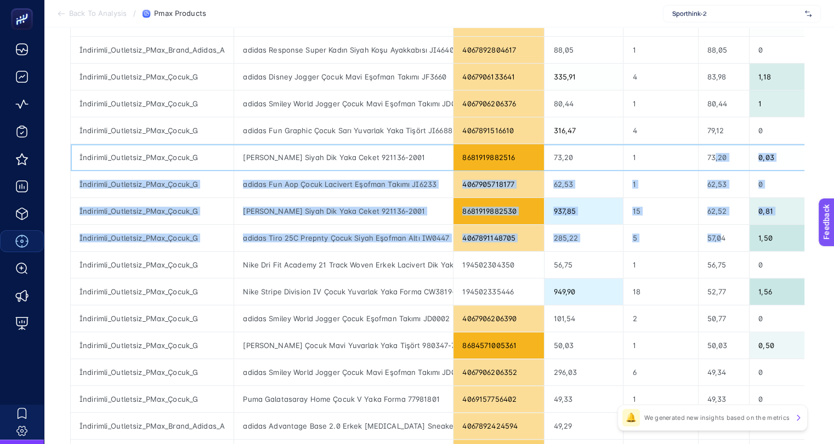
drag, startPoint x: 702, startPoint y: 157, endPoint x: 707, endPoint y: 240, distance: 83.5
click at [707, 240] on tbody "Pmax (İndirimli & Outletsiz) Re-Marketing Skechers Go Walk Arch Fit 2.0-Idyllic…" at bounding box center [624, 198] width 1107 height 538
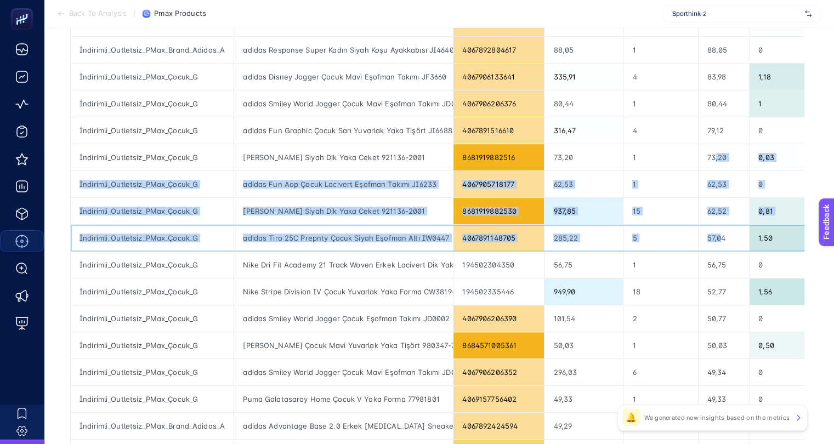
click at [707, 240] on div "57,04" at bounding box center [724, 238] width 50 height 26
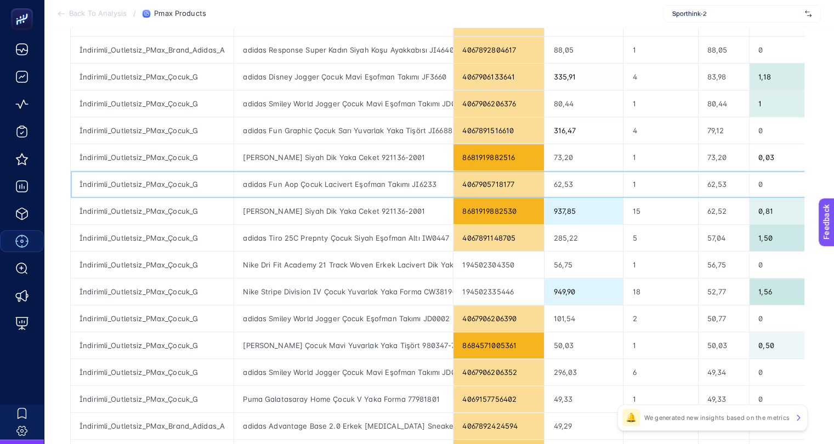
click at [305, 176] on div "adidas Fun Aop Çocuk Lacivert Eşofman Takımı JI6233" at bounding box center [343, 184] width 219 height 26
copy tr "adidas Fun Aop Çocuk Lacivert Eşofman Takımı JI6233"
